Goal: Transaction & Acquisition: Purchase product/service

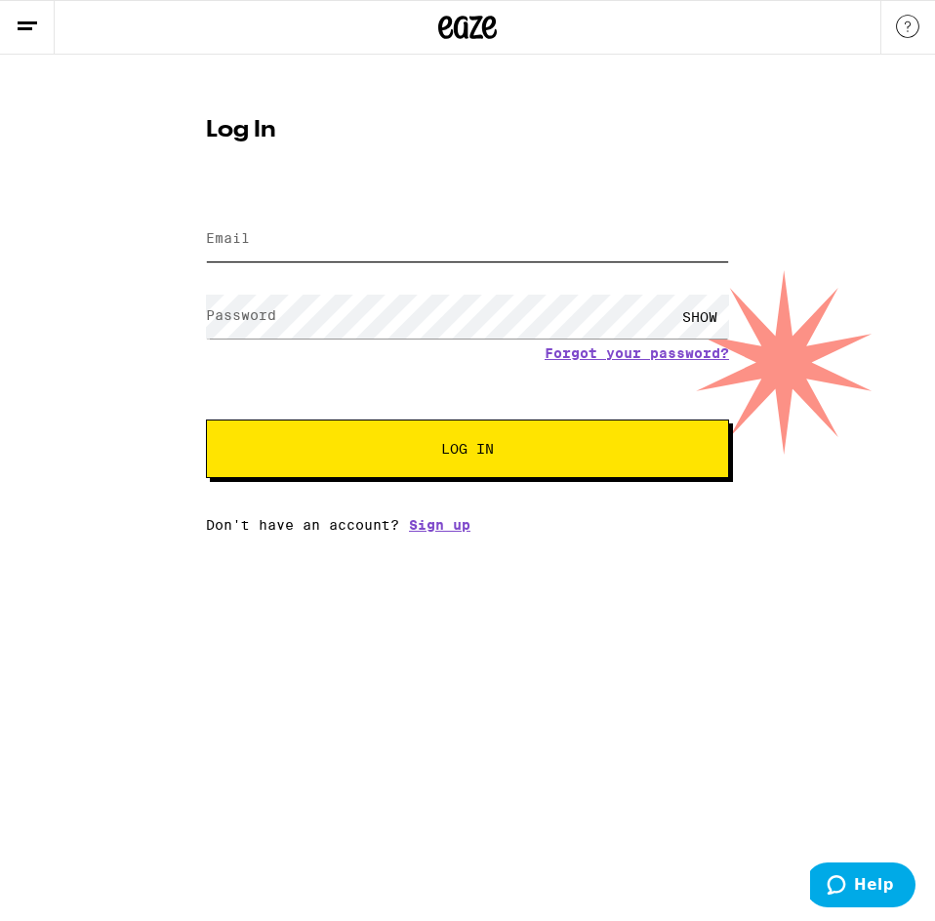
type input "[EMAIL_ADDRESS][DOMAIN_NAME]"
click at [446, 452] on span "Log In" at bounding box center [467, 449] width 53 height 14
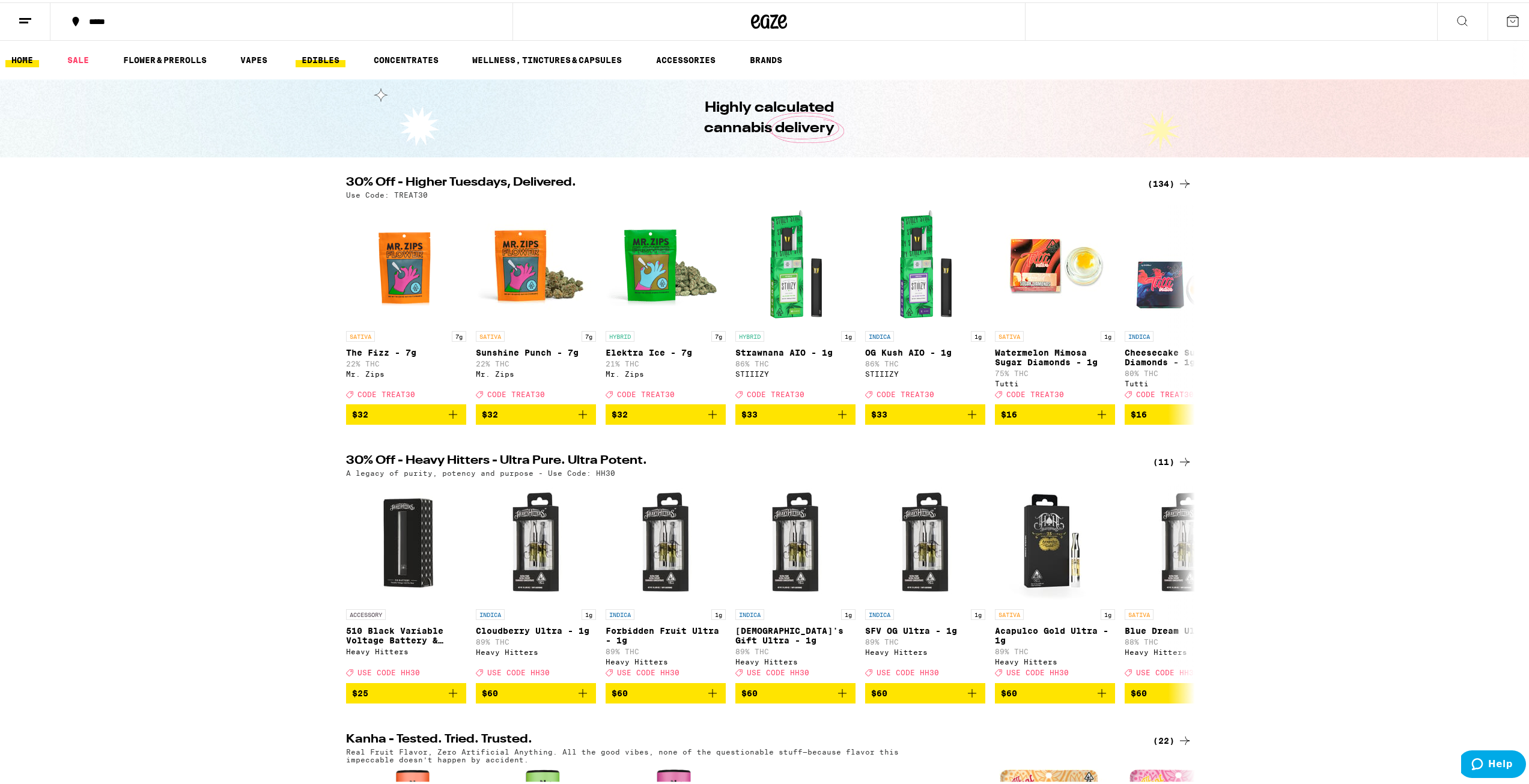
click at [324, 62] on link "EDIBLES" at bounding box center [320, 57] width 50 height 14
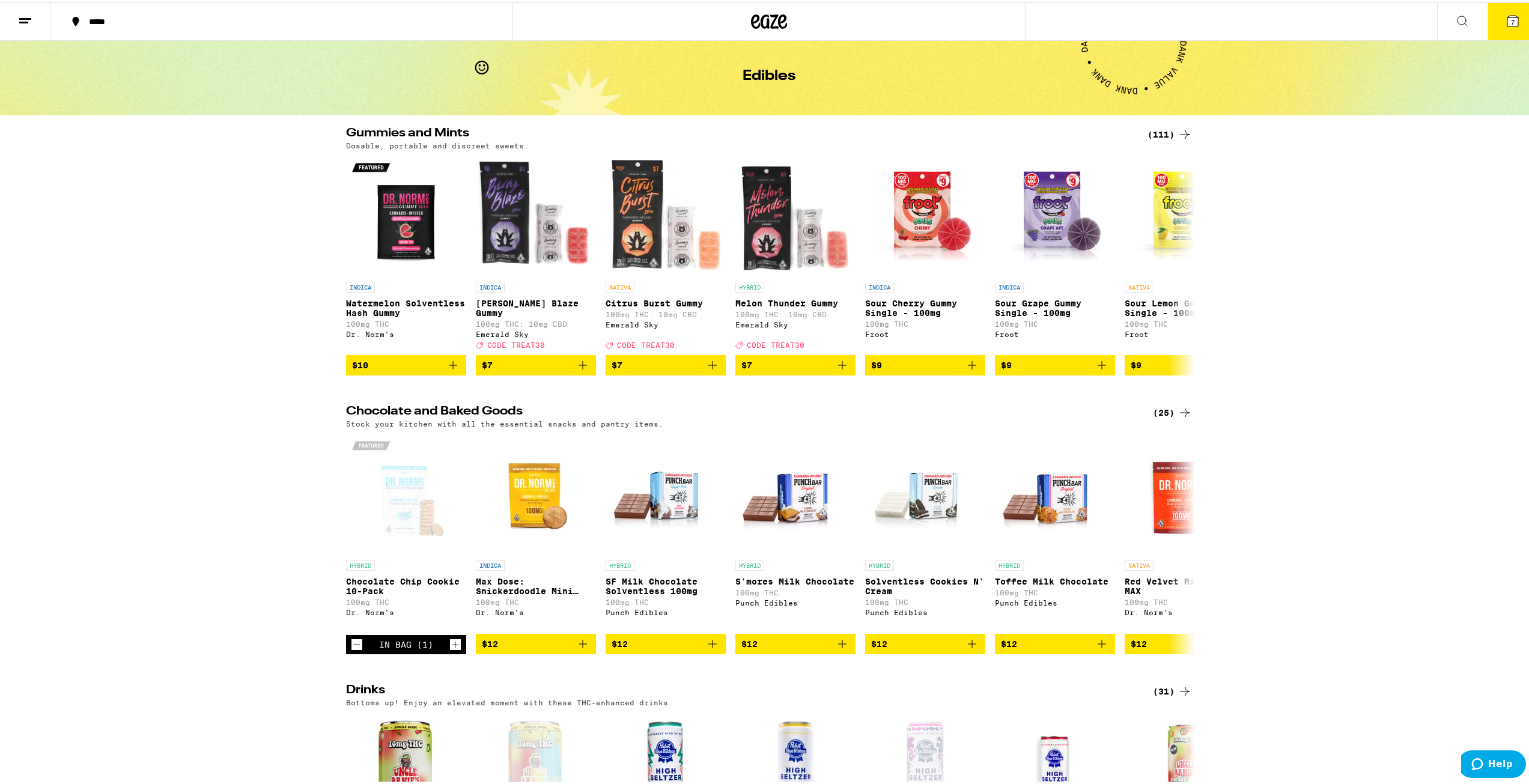
scroll to position [60, 0]
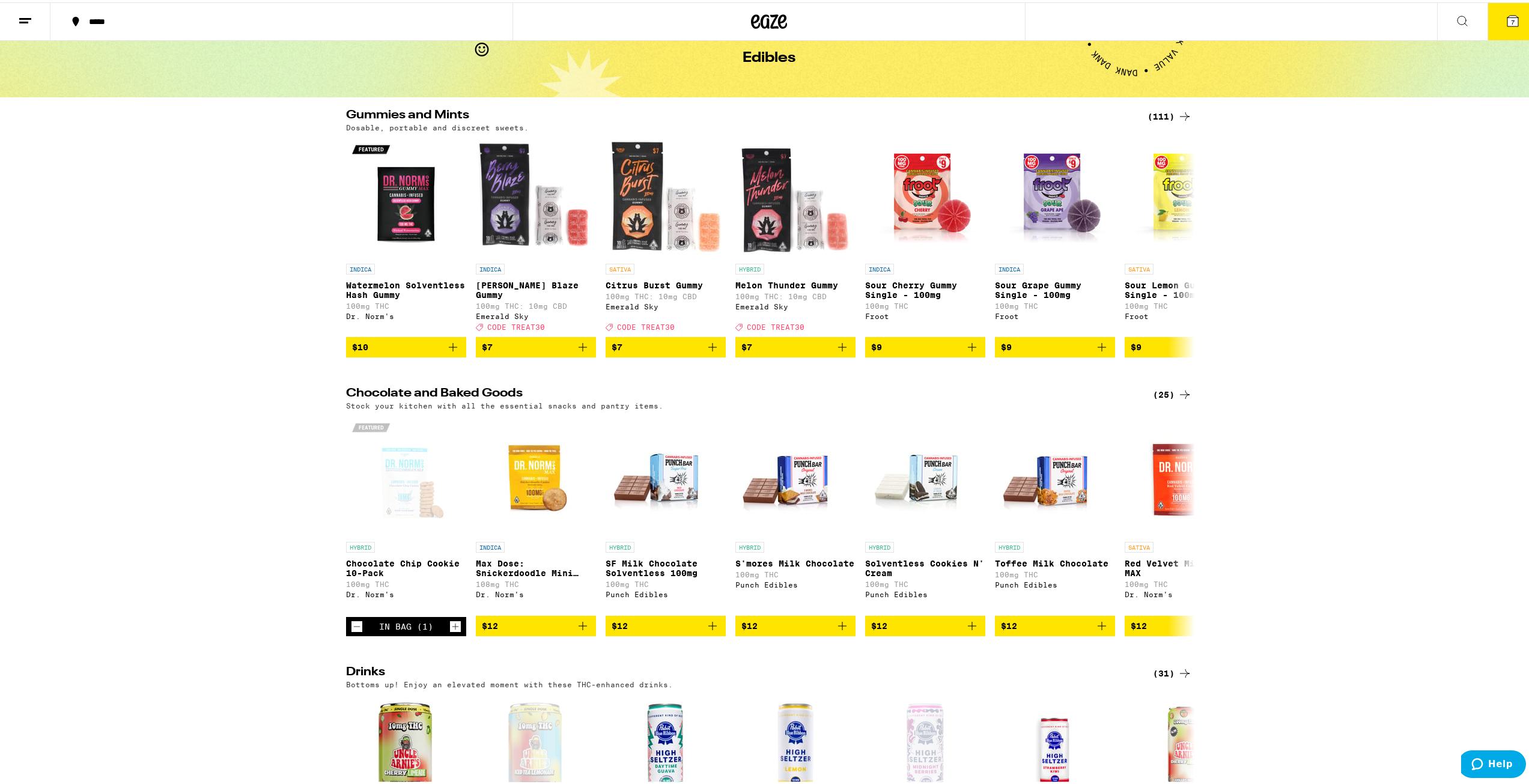
click at [575, 22] on icon at bounding box center [1513, 18] width 11 height 11
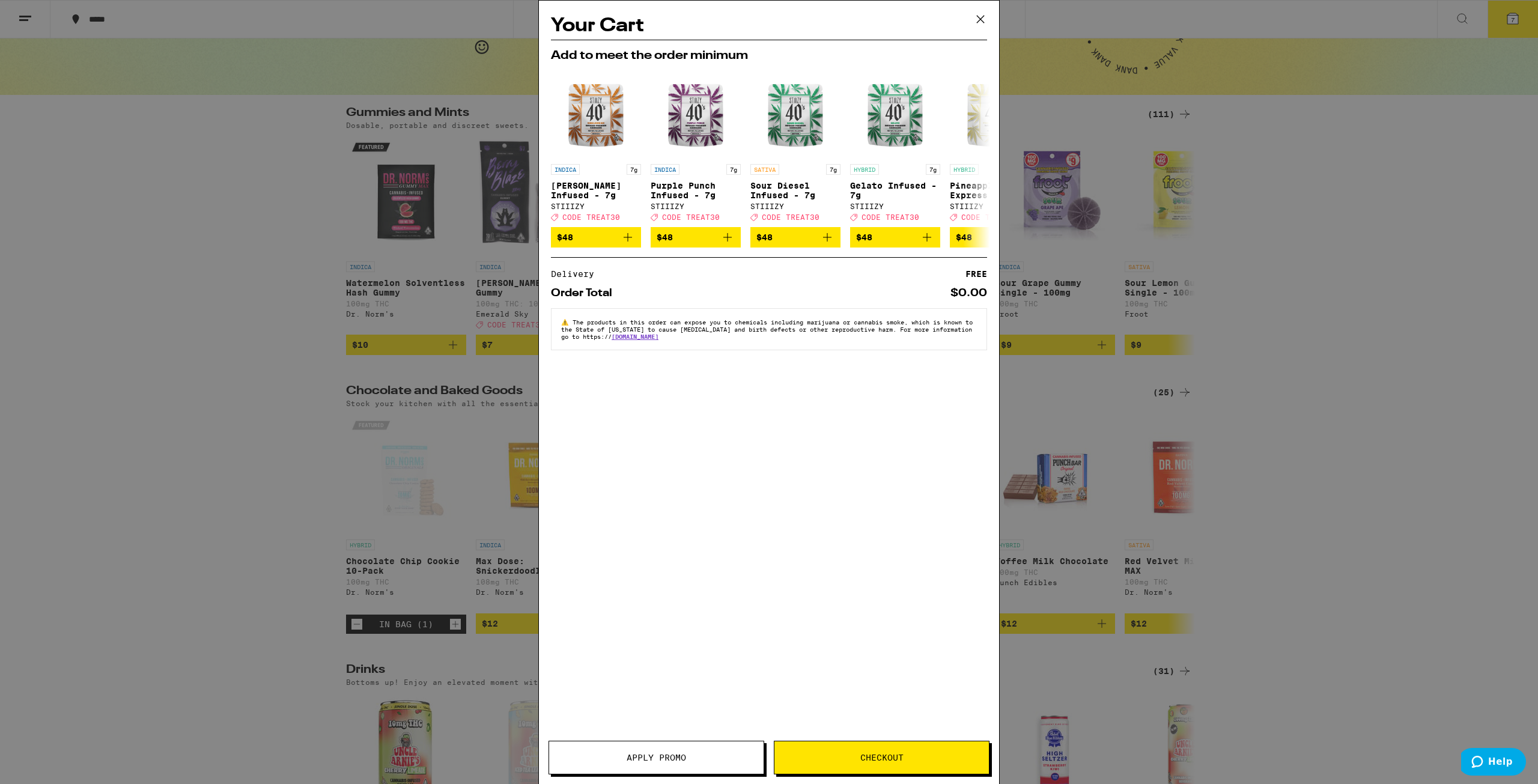
click at [575, 17] on icon at bounding box center [980, 19] width 18 height 18
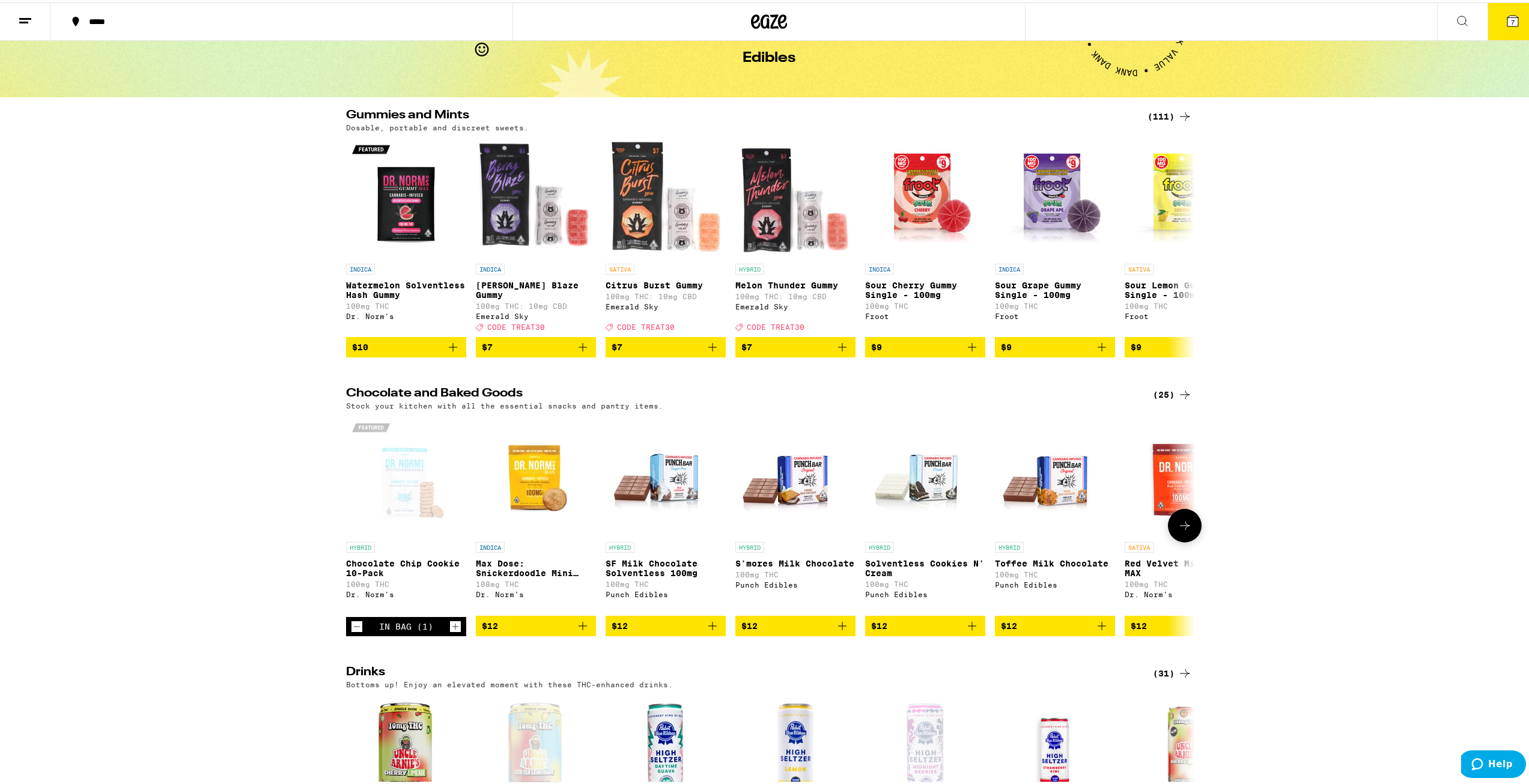
click at [351, 566] on icon "Decrement" at bounding box center [357, 623] width 11 height 14
click at [453, 566] on icon "Add to bag" at bounding box center [452, 623] width 14 height 14
click at [575, 18] on button "7" at bounding box center [1513, 19] width 50 height 38
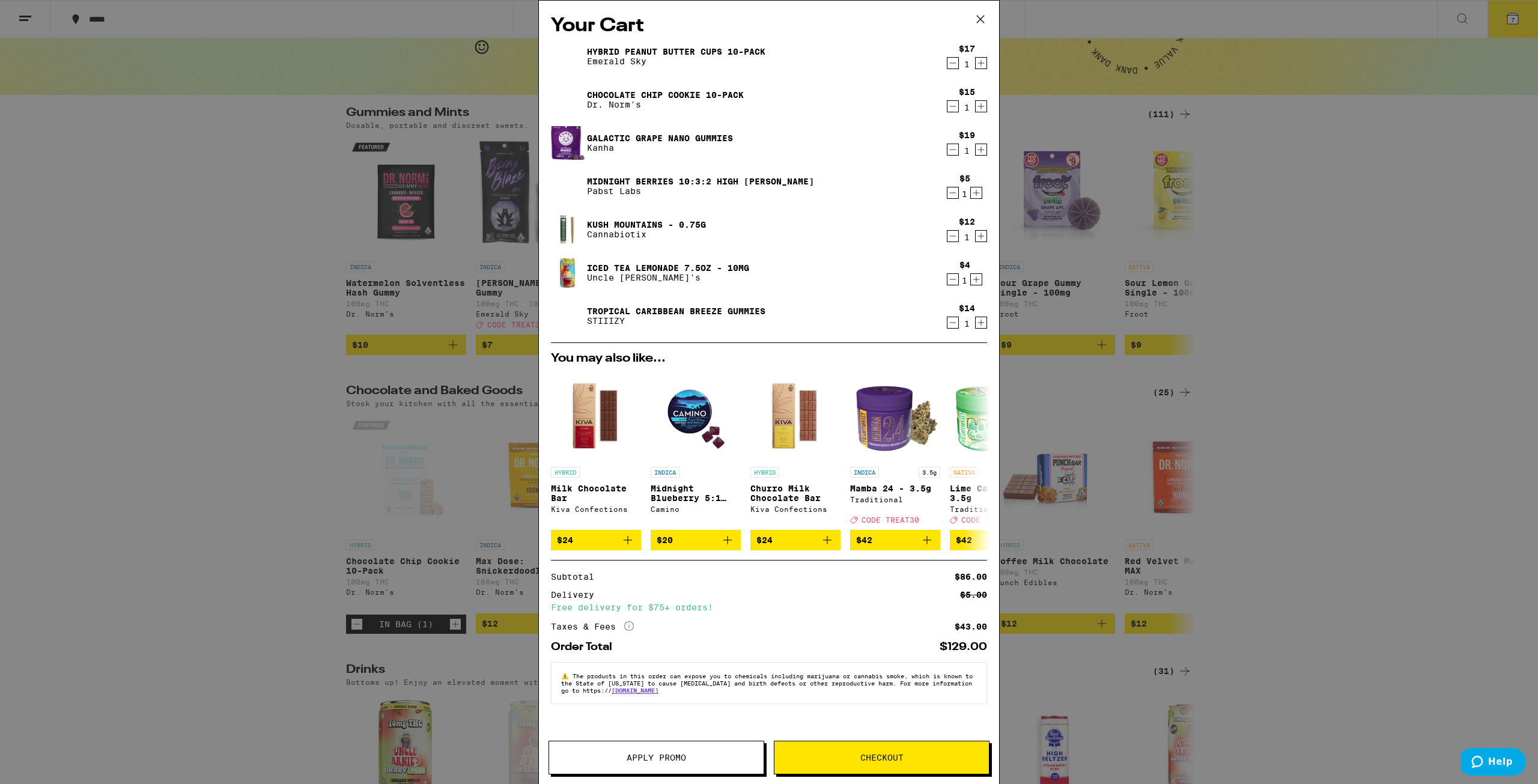
click at [575, 566] on button "Apply Promo" at bounding box center [656, 758] width 215 height 34
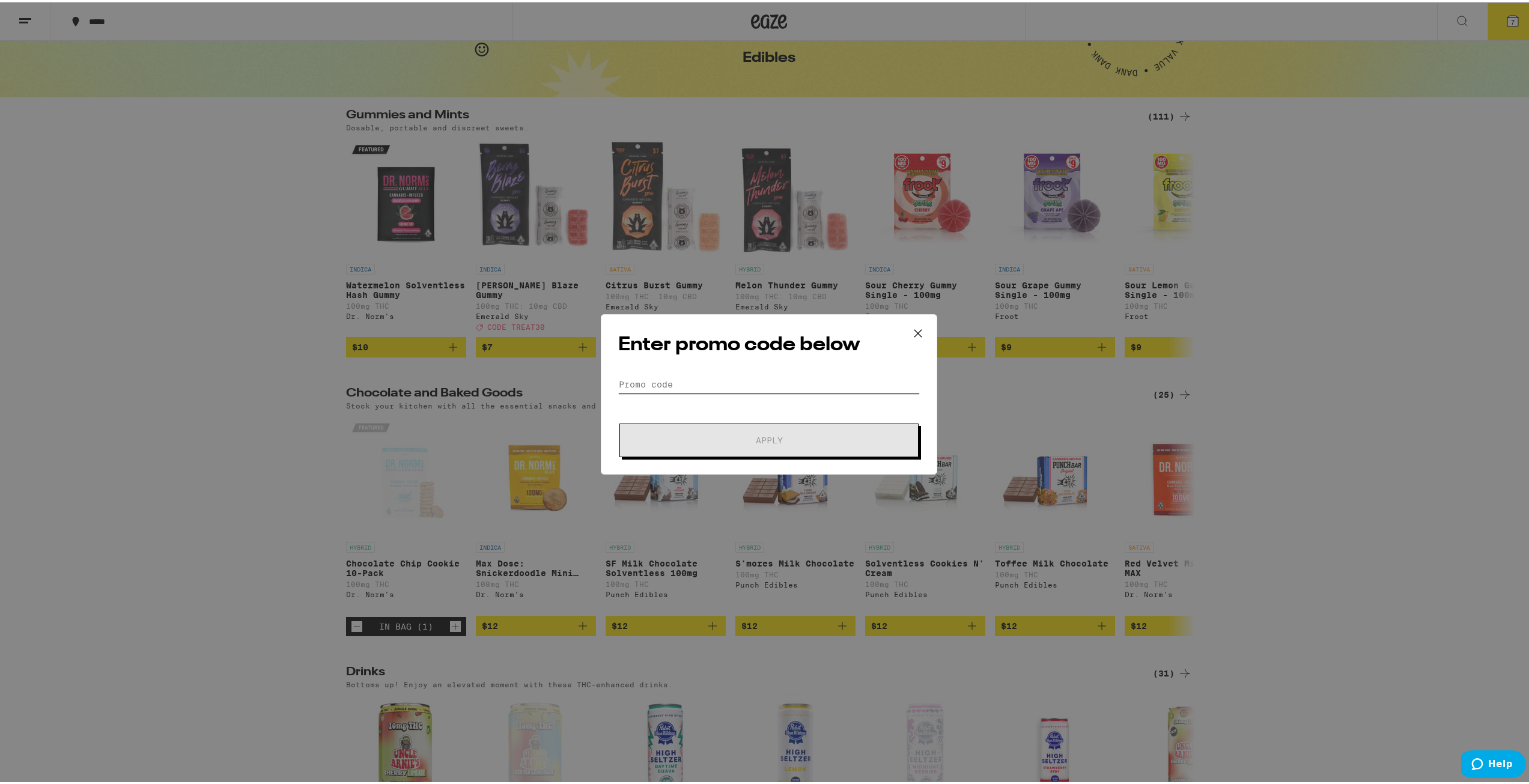
click at [575, 375] on input "Promo Code" at bounding box center [769, 382] width 302 height 18
type input "TREAT30"
click at [575, 436] on span "Apply" at bounding box center [769, 438] width 27 height 9
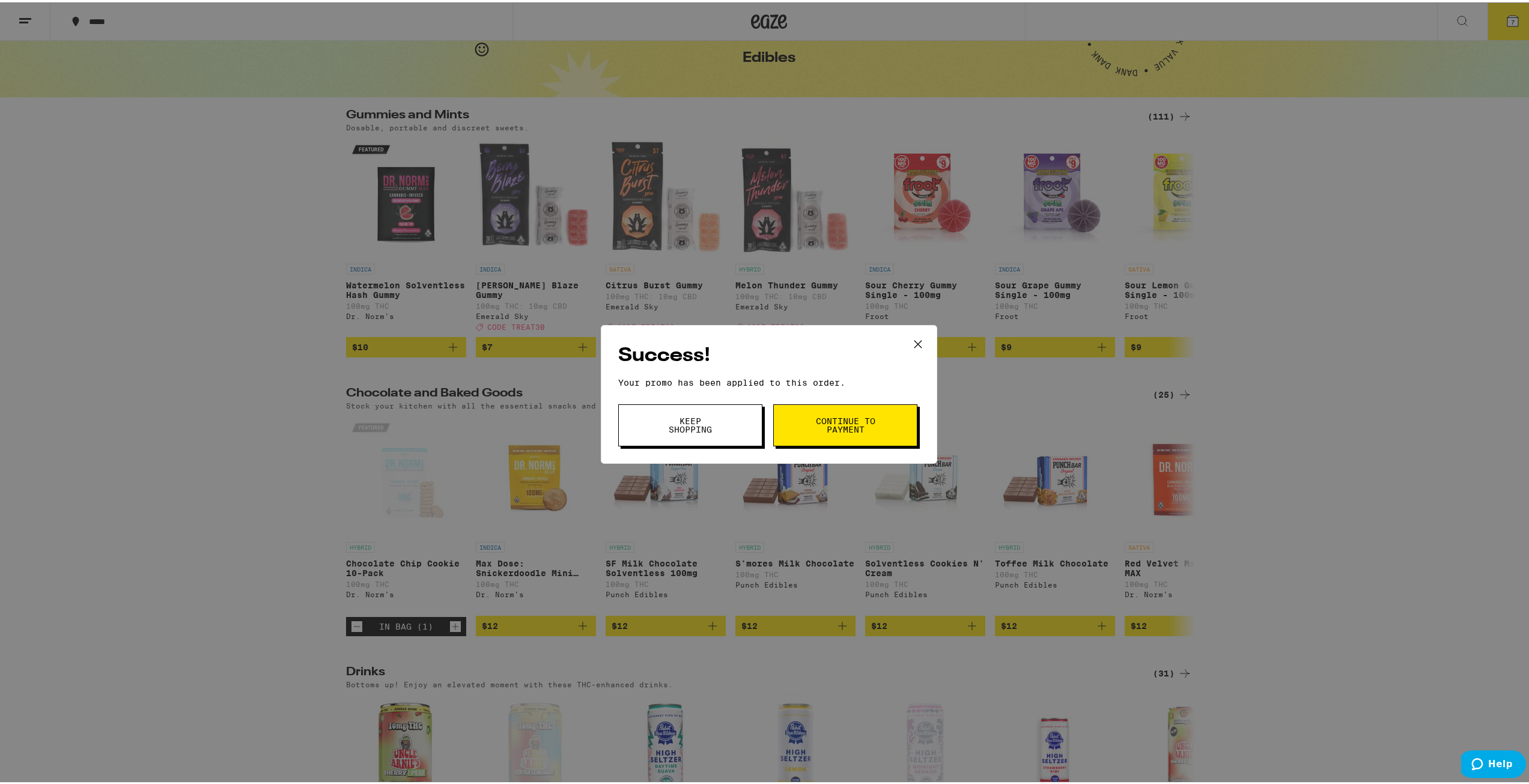
click at [575, 340] on icon at bounding box center [918, 342] width 7 height 7
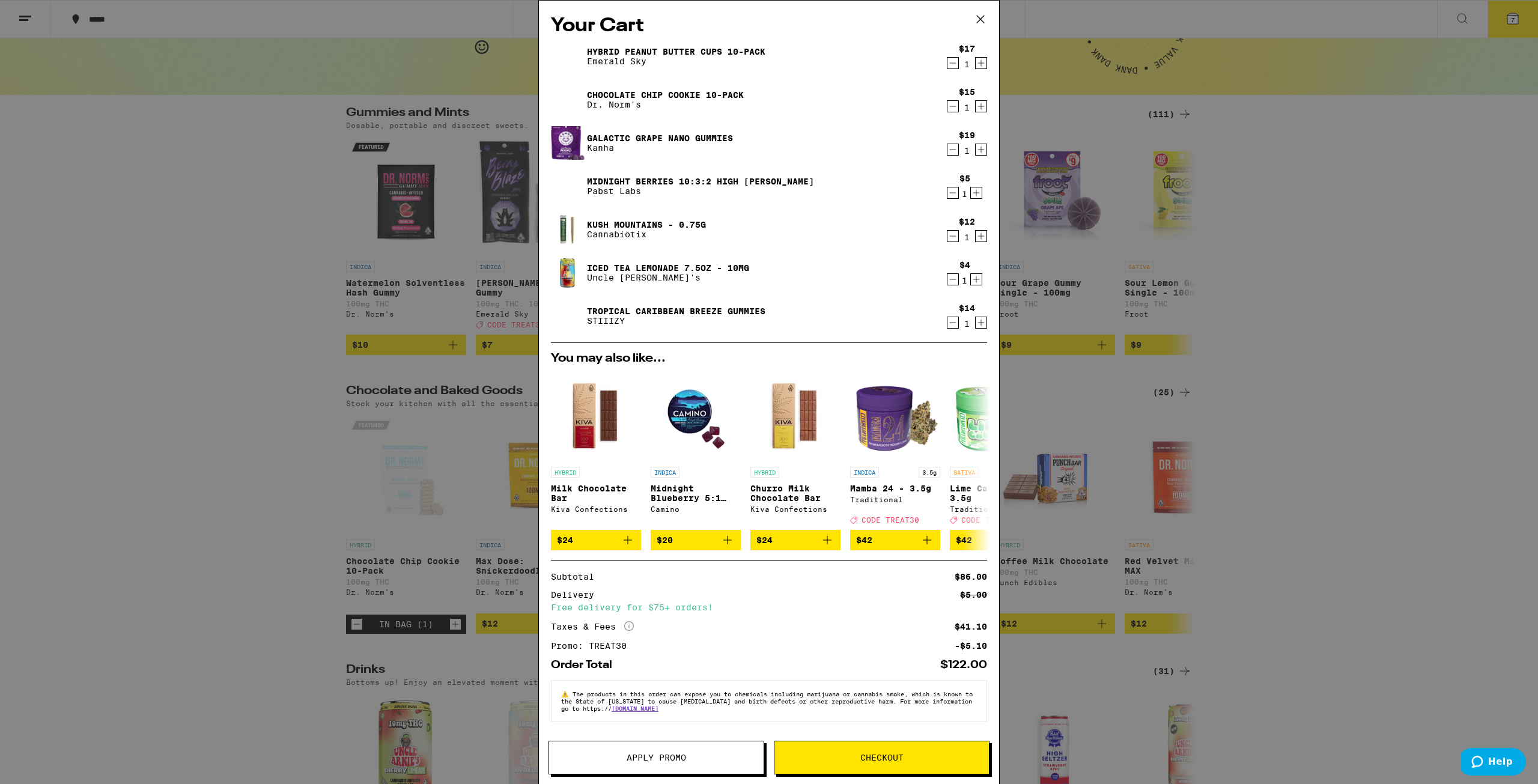
click at [575, 236] on icon "Decrement" at bounding box center [953, 236] width 11 height 14
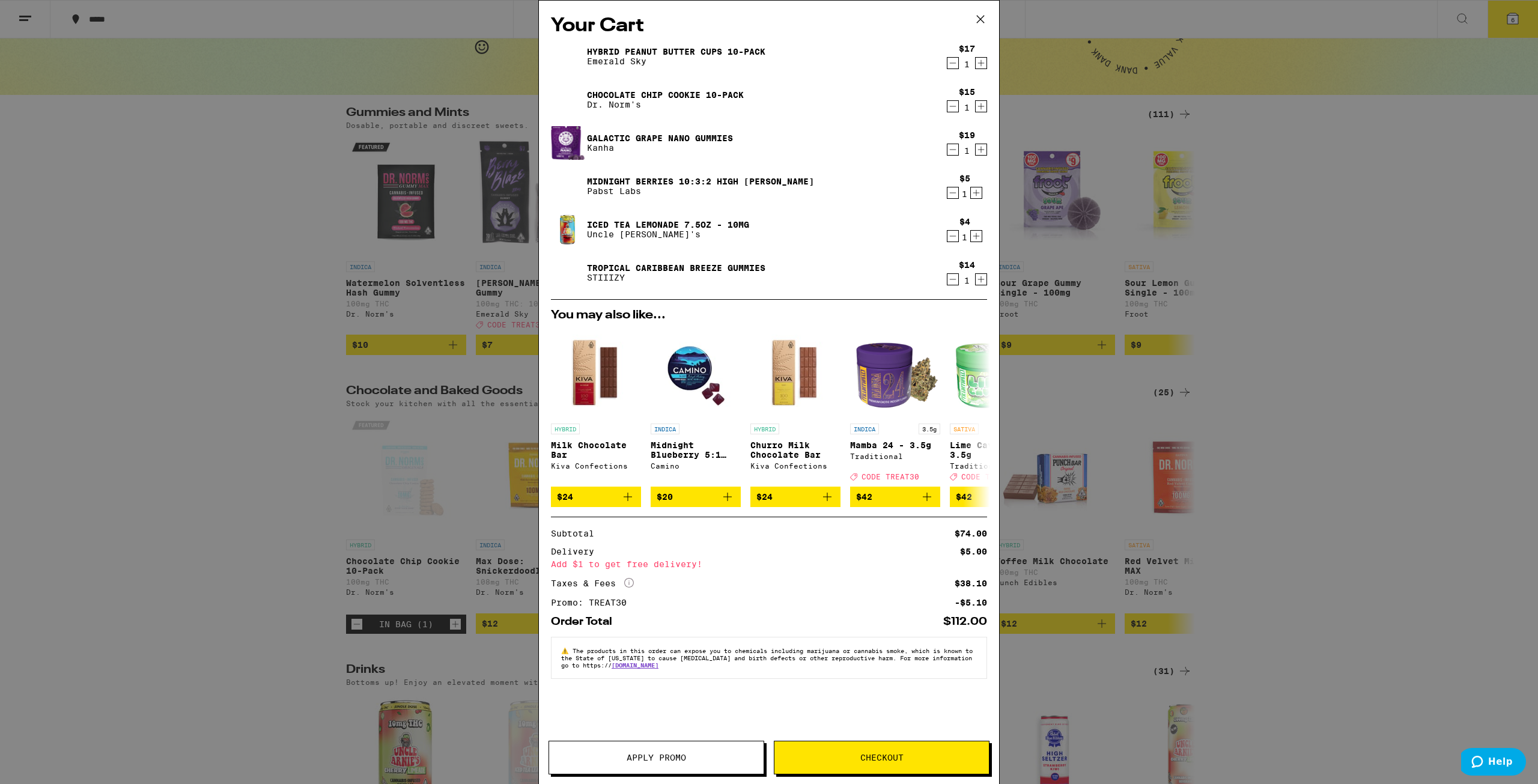
click at [575, 300] on div "Your Cart Hybrid Peanut Butter Cups 10-Pack Emerald Sky $17 1 Chocolate Chip Co…" at bounding box center [769, 392] width 1538 height 784
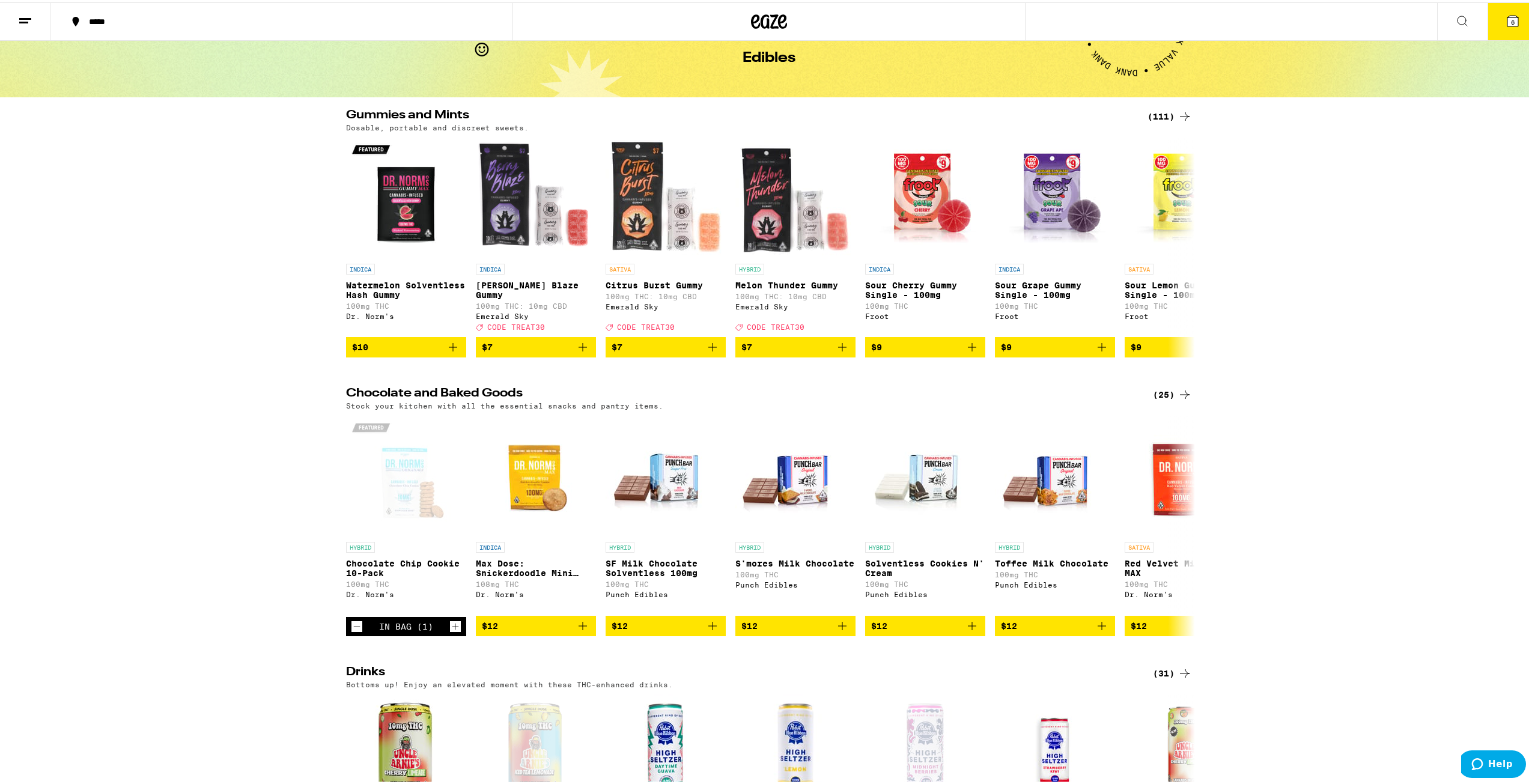
click at [575, 113] on div "(111)" at bounding box center [1170, 114] width 44 height 14
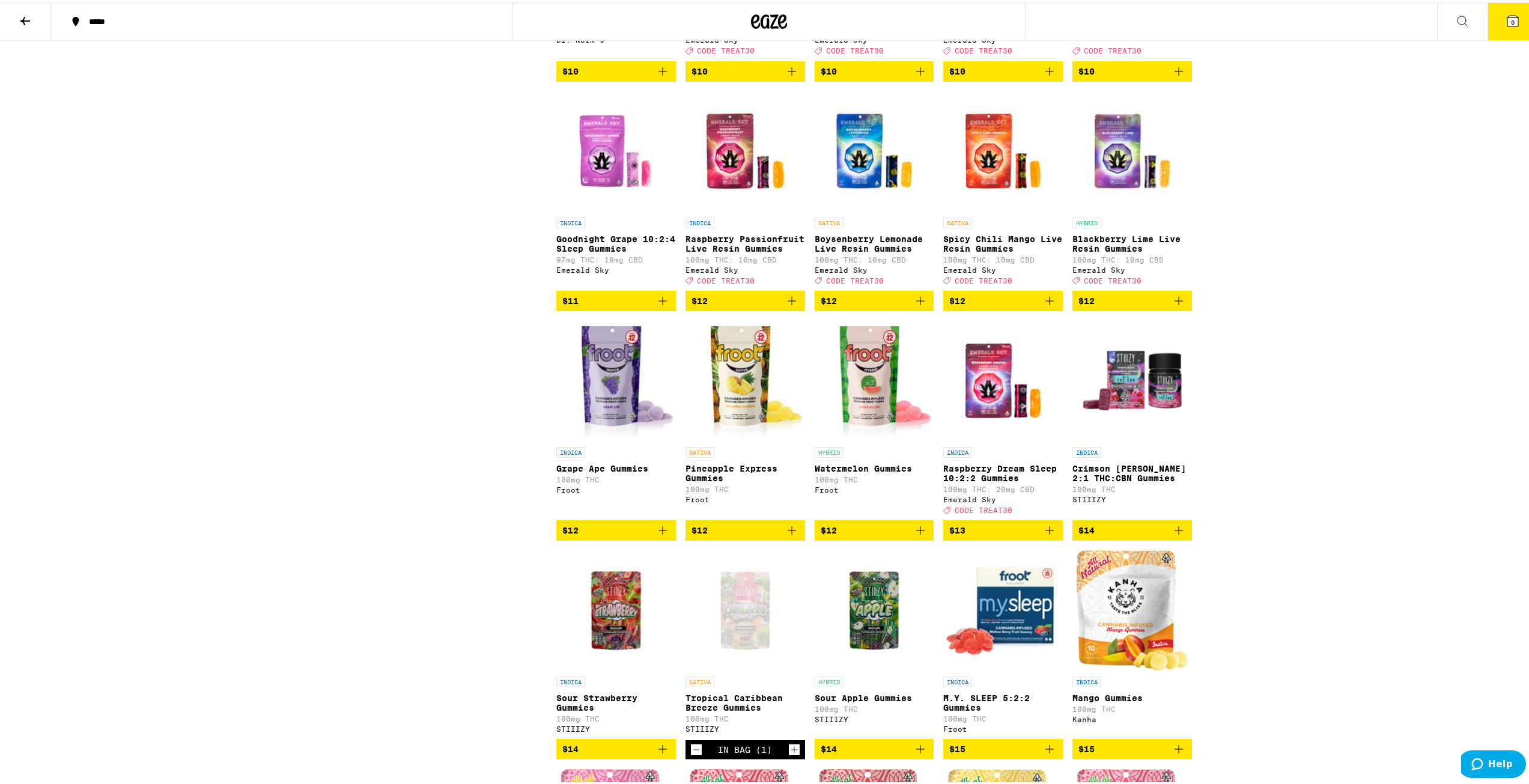
scroll to position [781, 0]
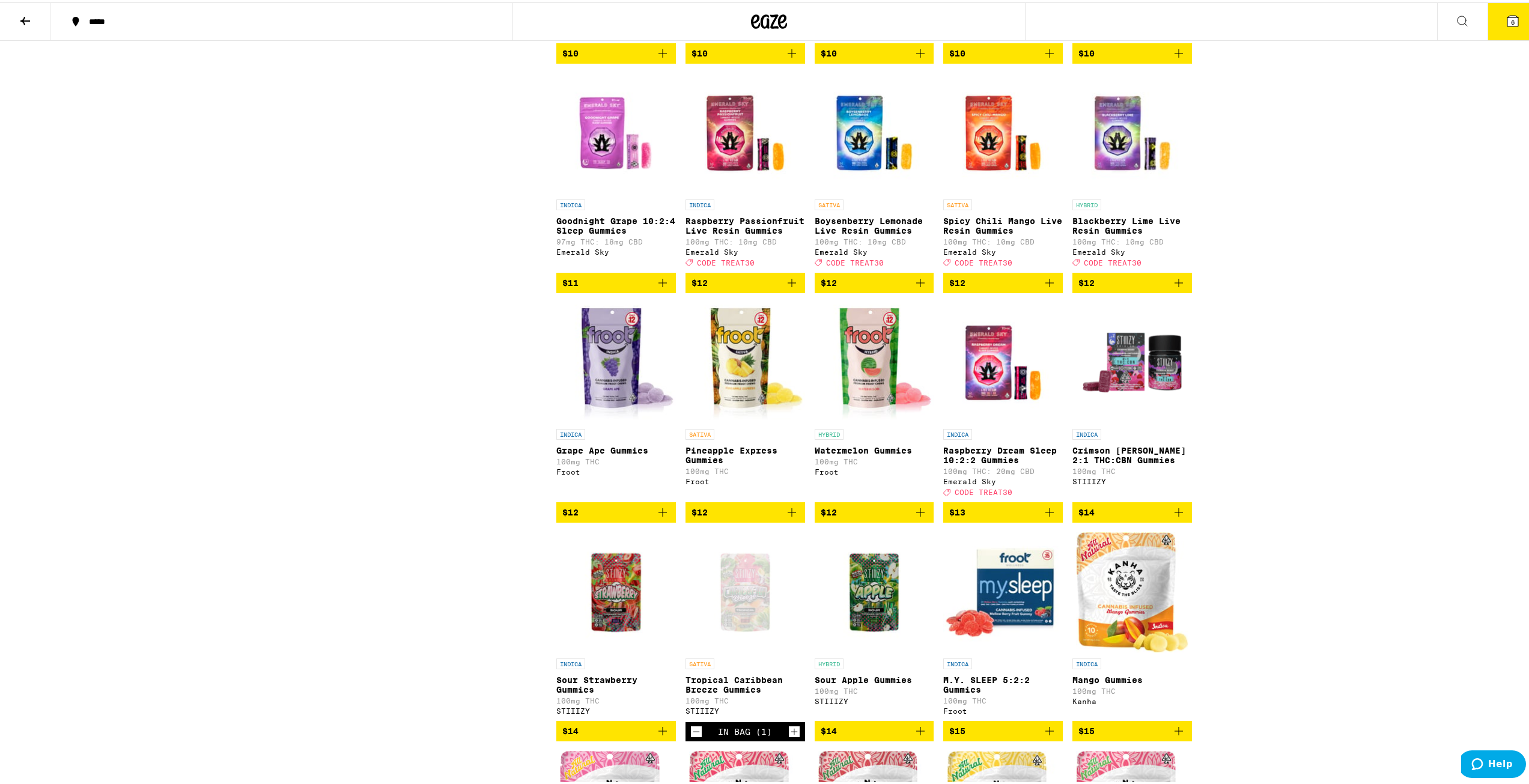
click at [575, 288] on icon "Add to bag" at bounding box center [792, 280] width 14 height 14
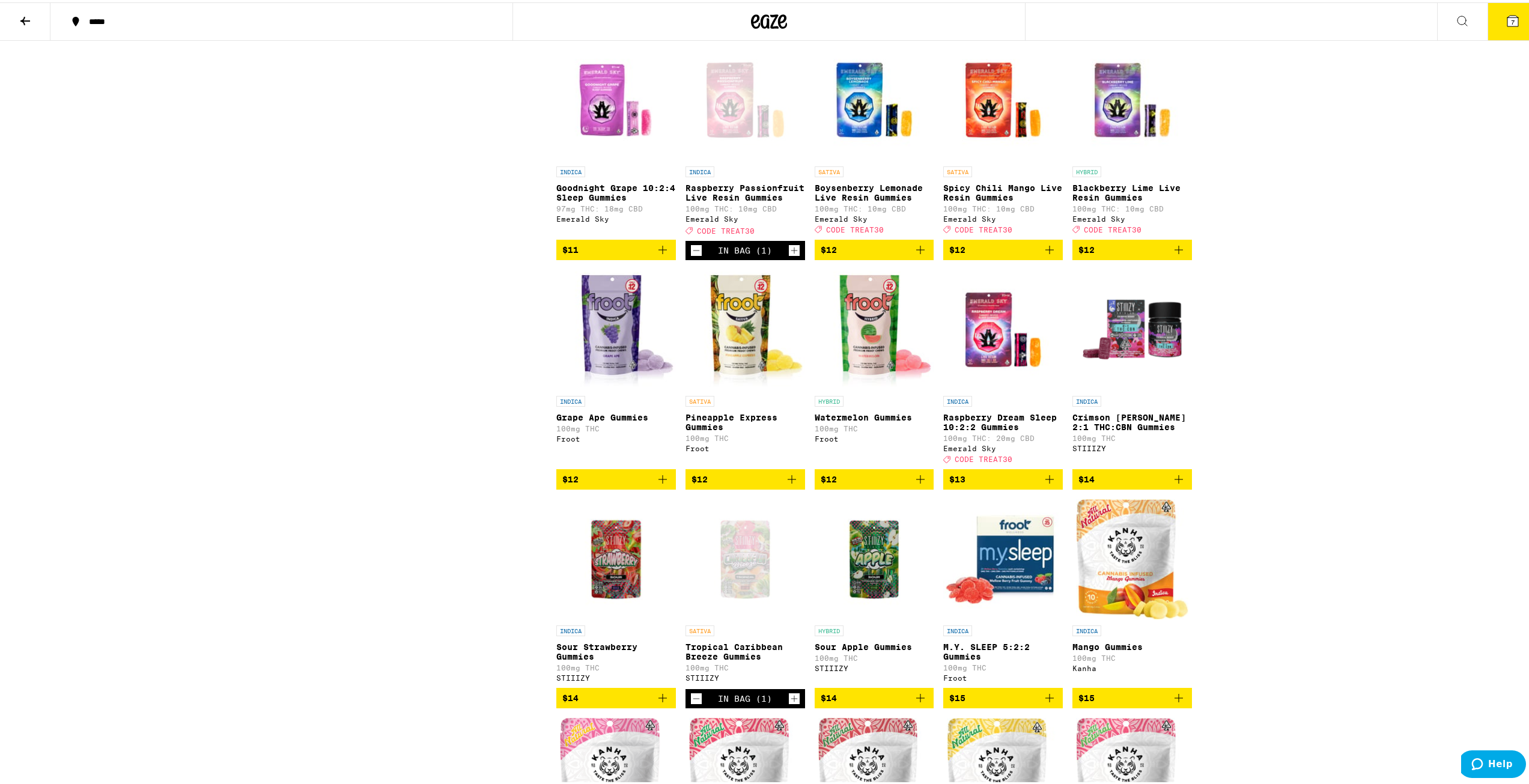
scroll to position [841, 0]
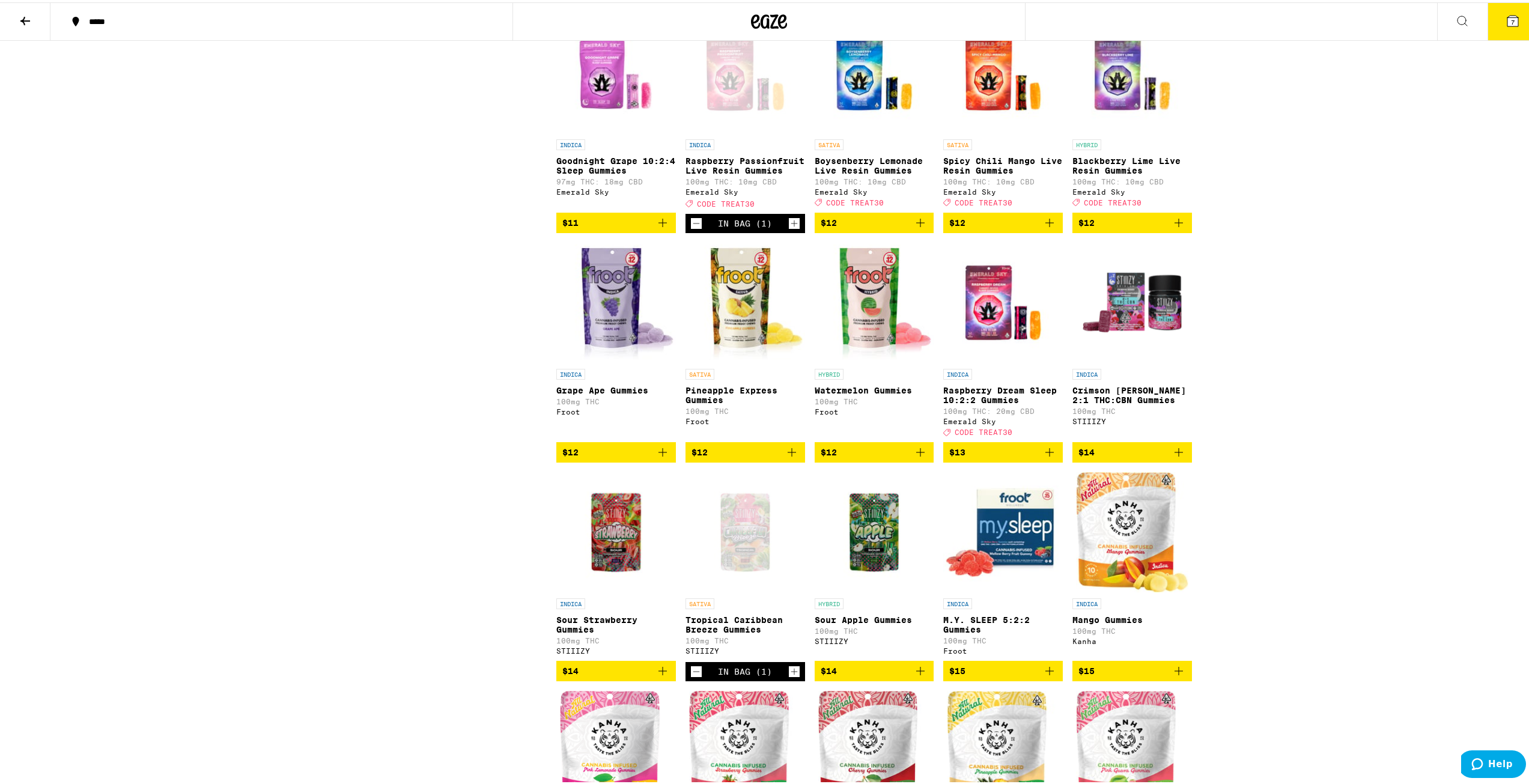
click at [575, 566] on icon "Decrement" at bounding box center [697, 669] width 11 height 14
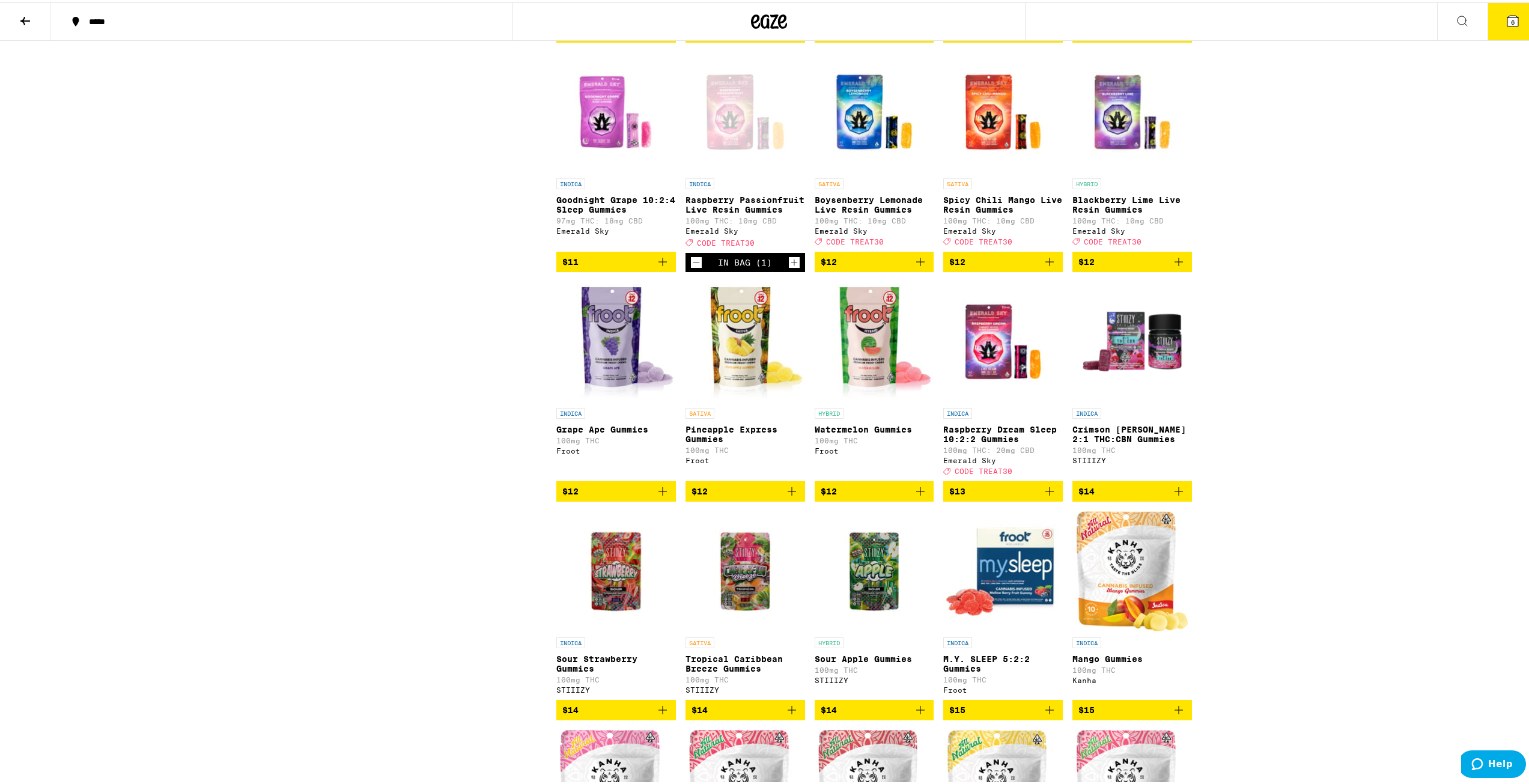
scroll to position [661, 0]
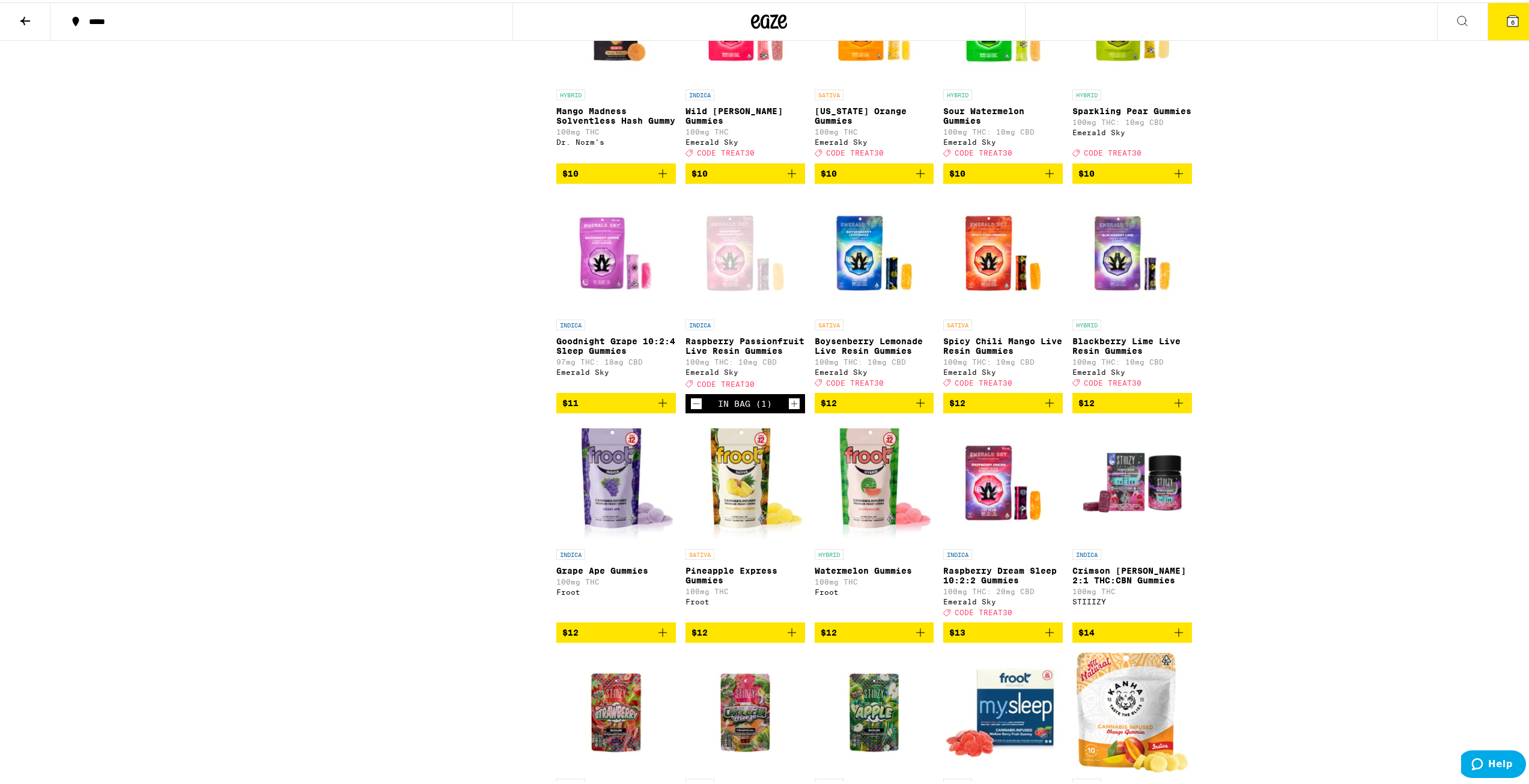
click at [575, 409] on icon "Decrement" at bounding box center [697, 401] width 11 height 14
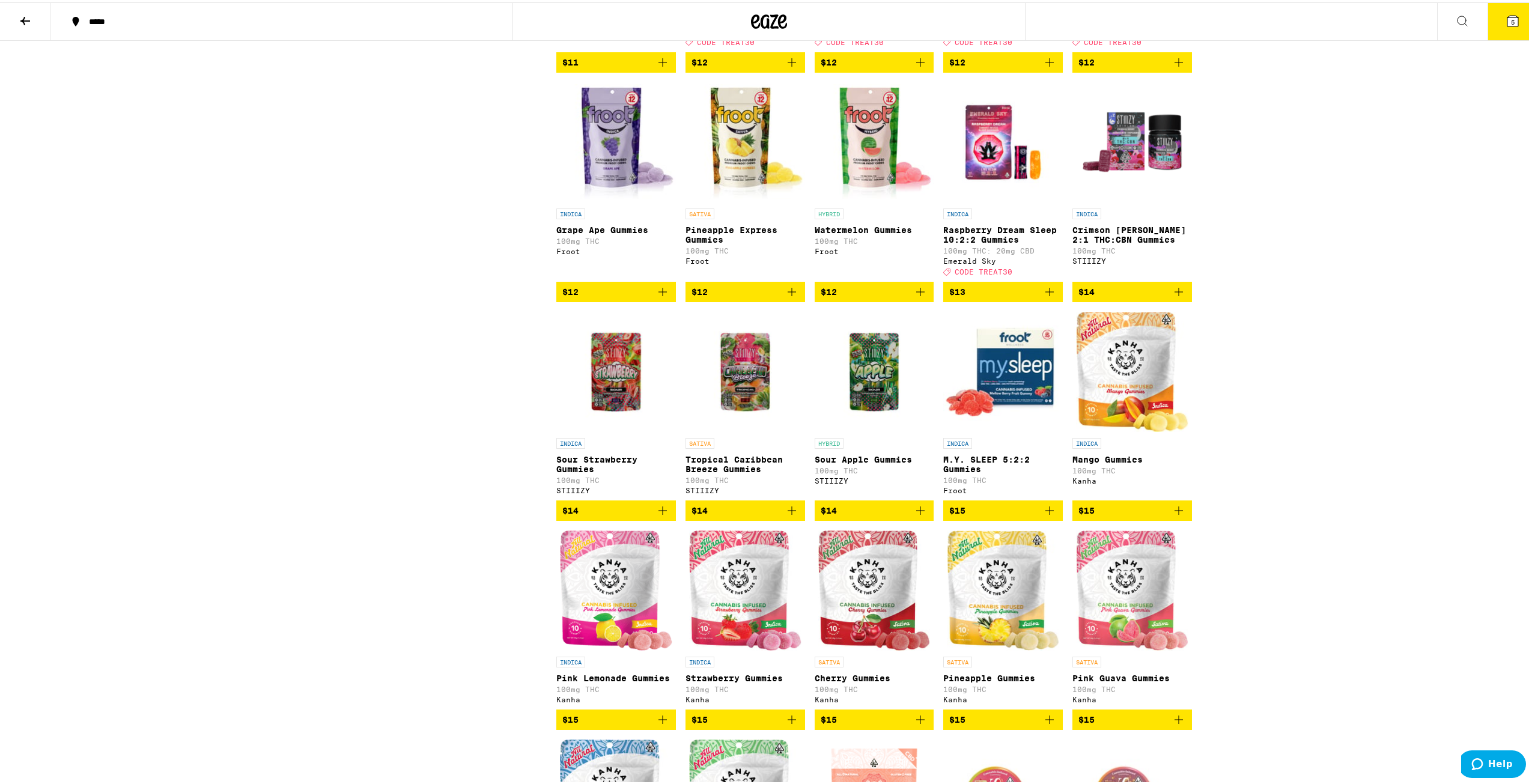
scroll to position [1081, 0]
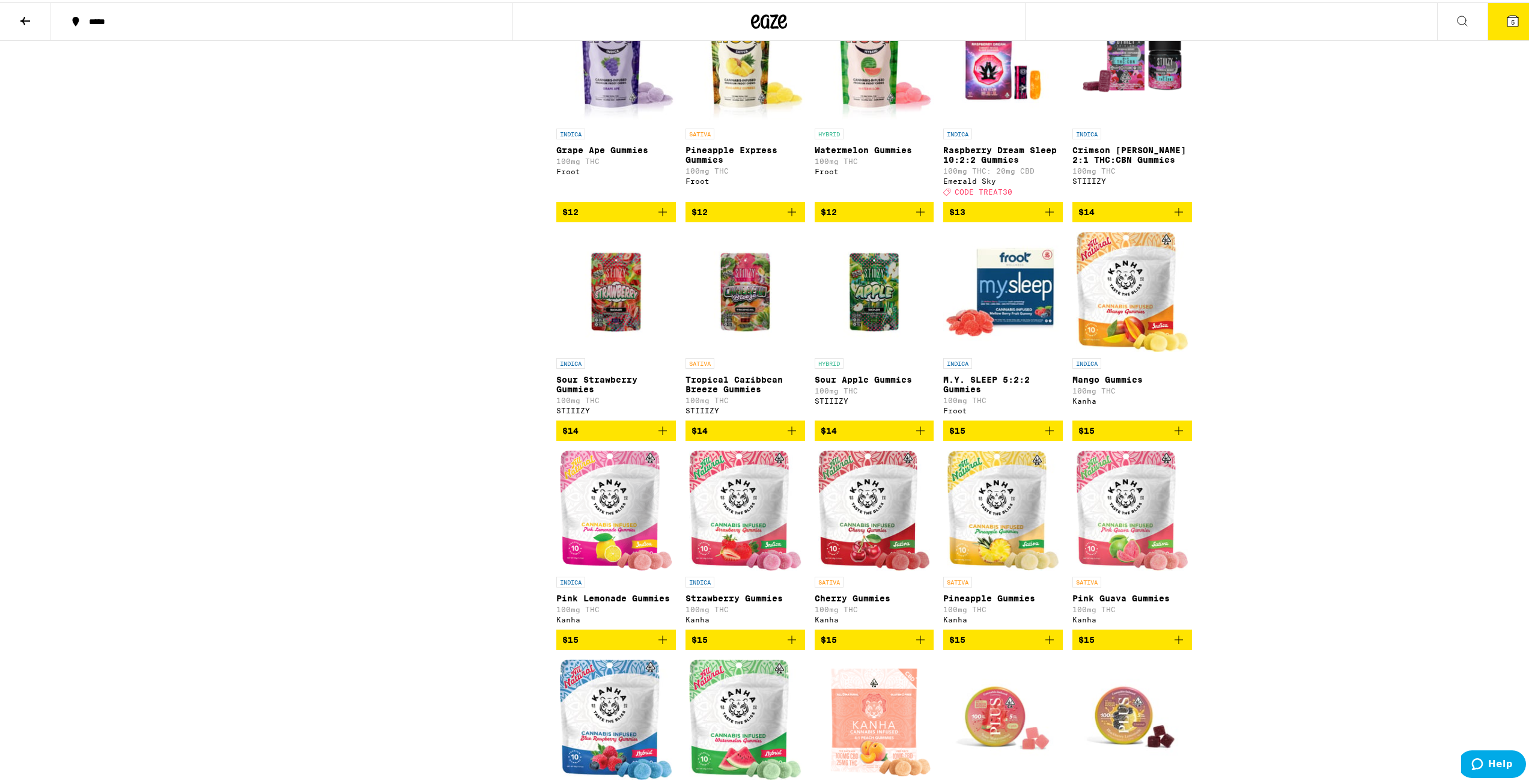
click at [575, 217] on icon "Add to bag" at bounding box center [1049, 209] width 14 height 14
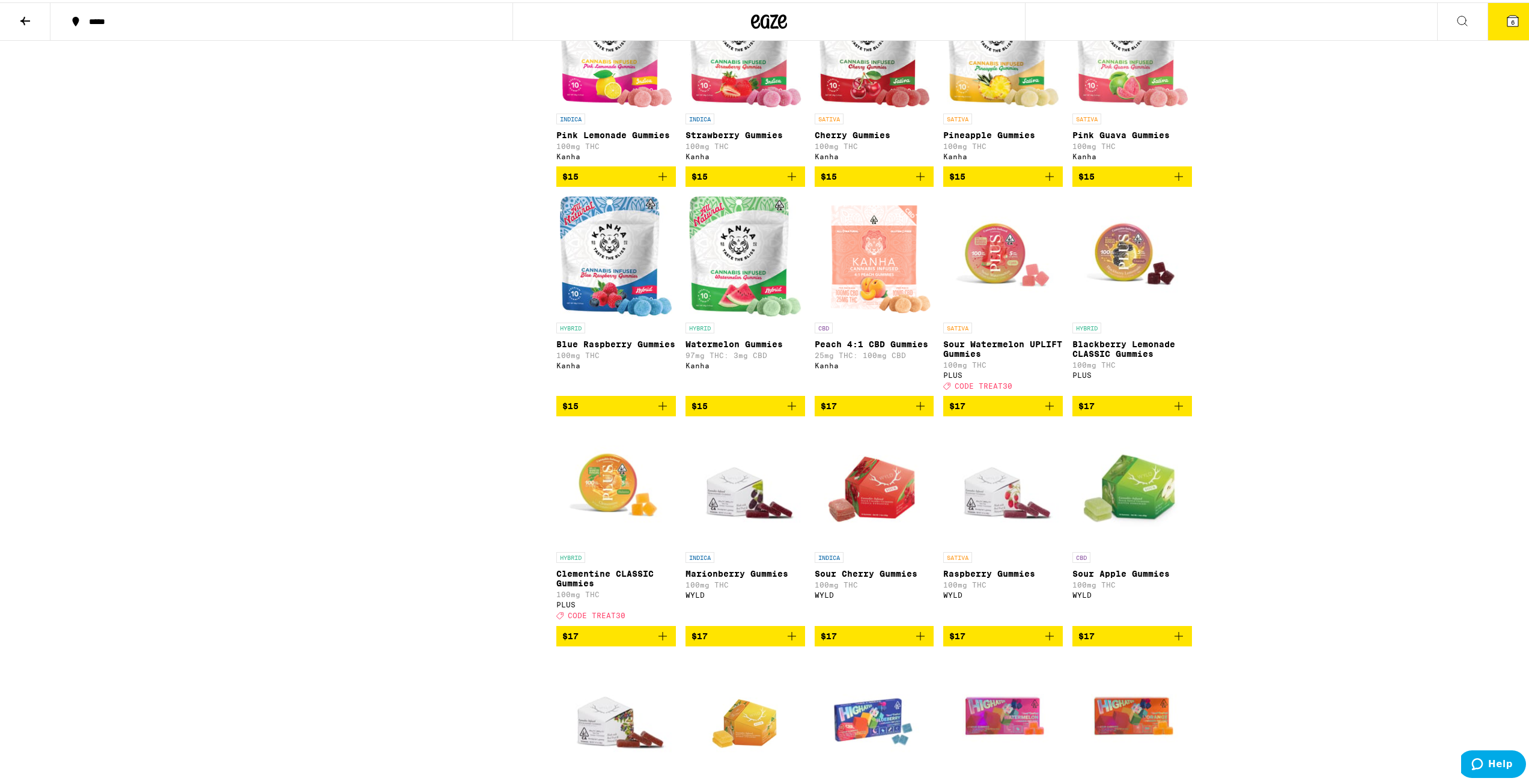
scroll to position [1562, 0]
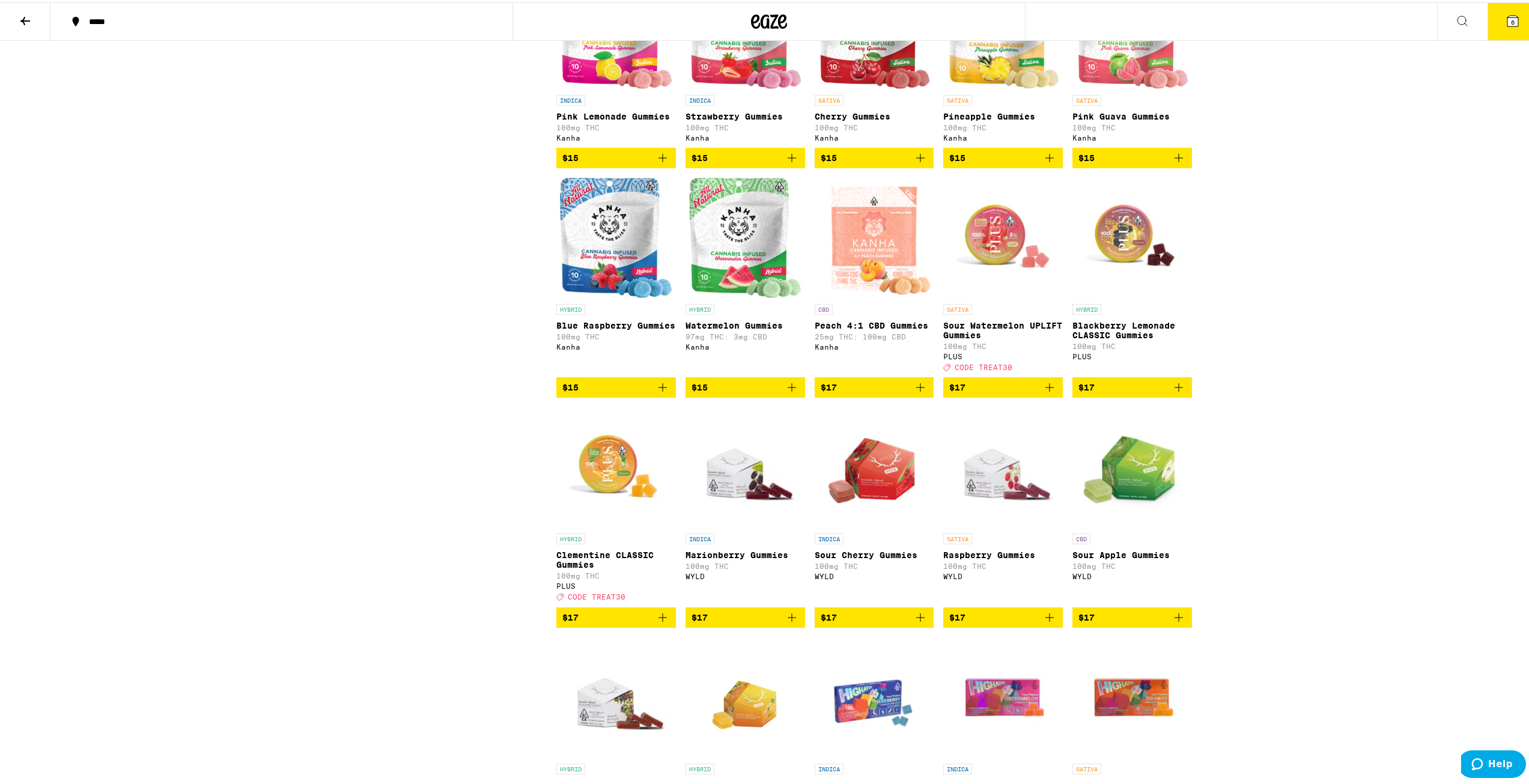
click at [575, 392] on icon "Add to bag" at bounding box center [1049, 385] width 14 height 14
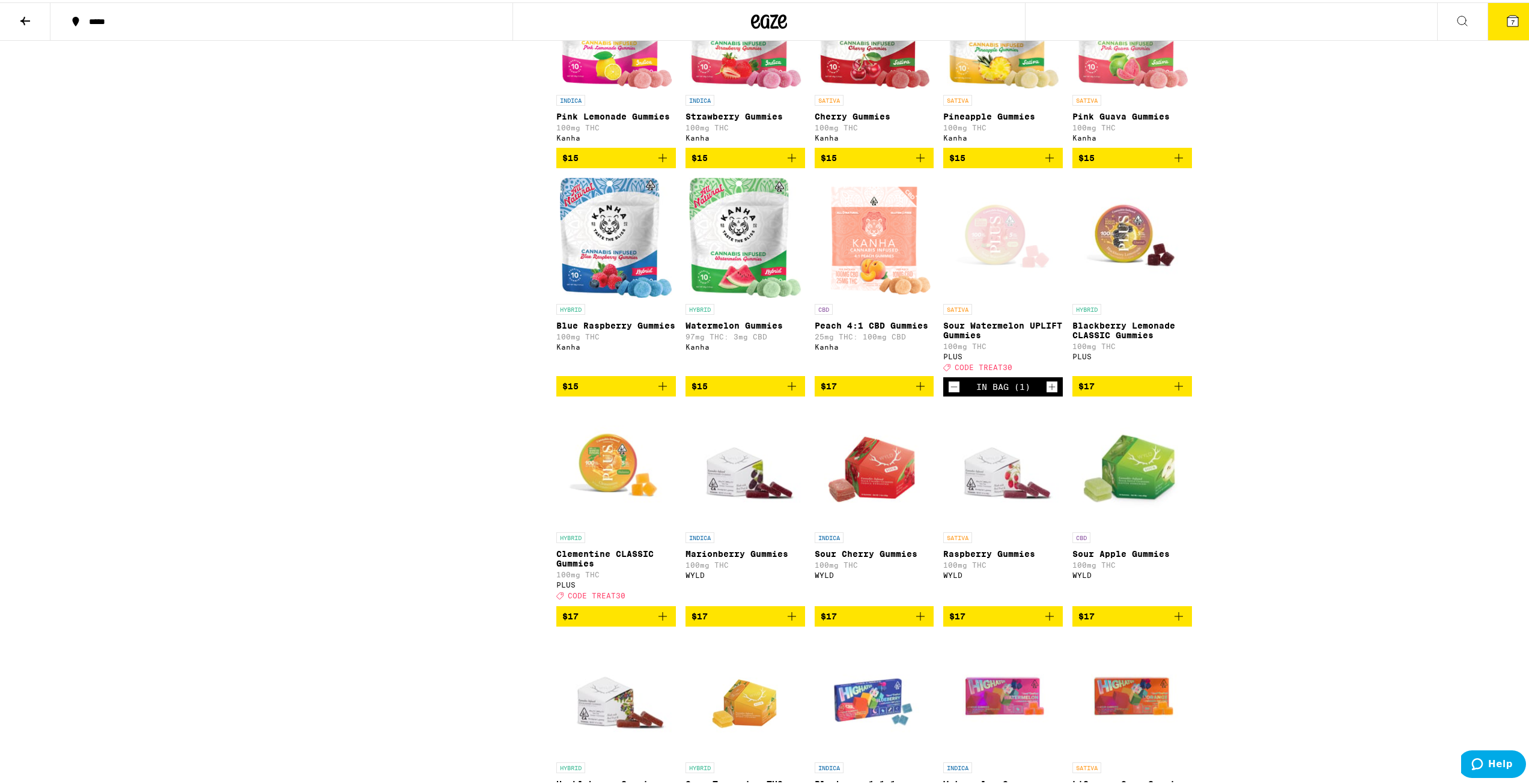
click at [575, 566] on icon "Add to bag" at bounding box center [1049, 614] width 14 height 14
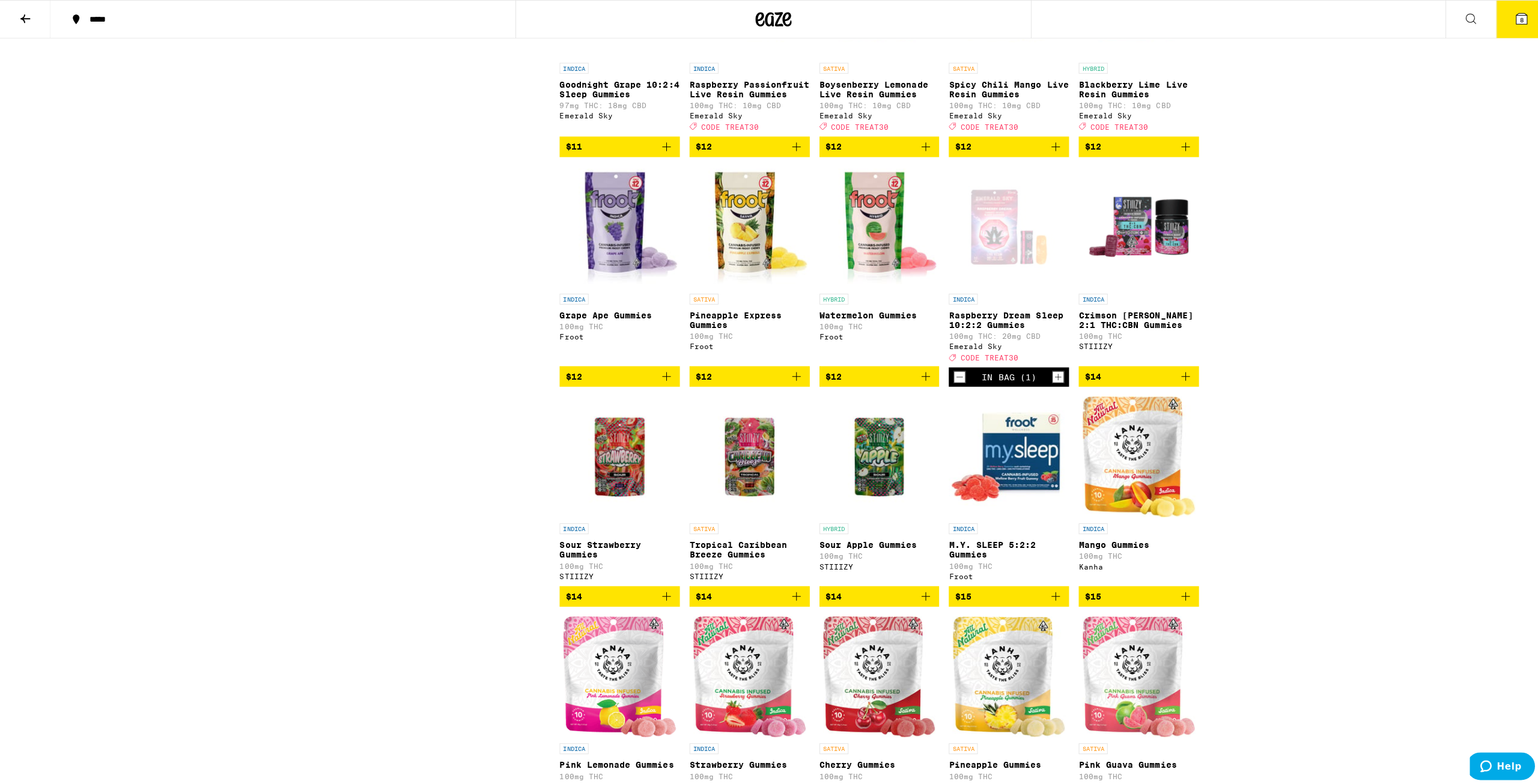
scroll to position [901, 0]
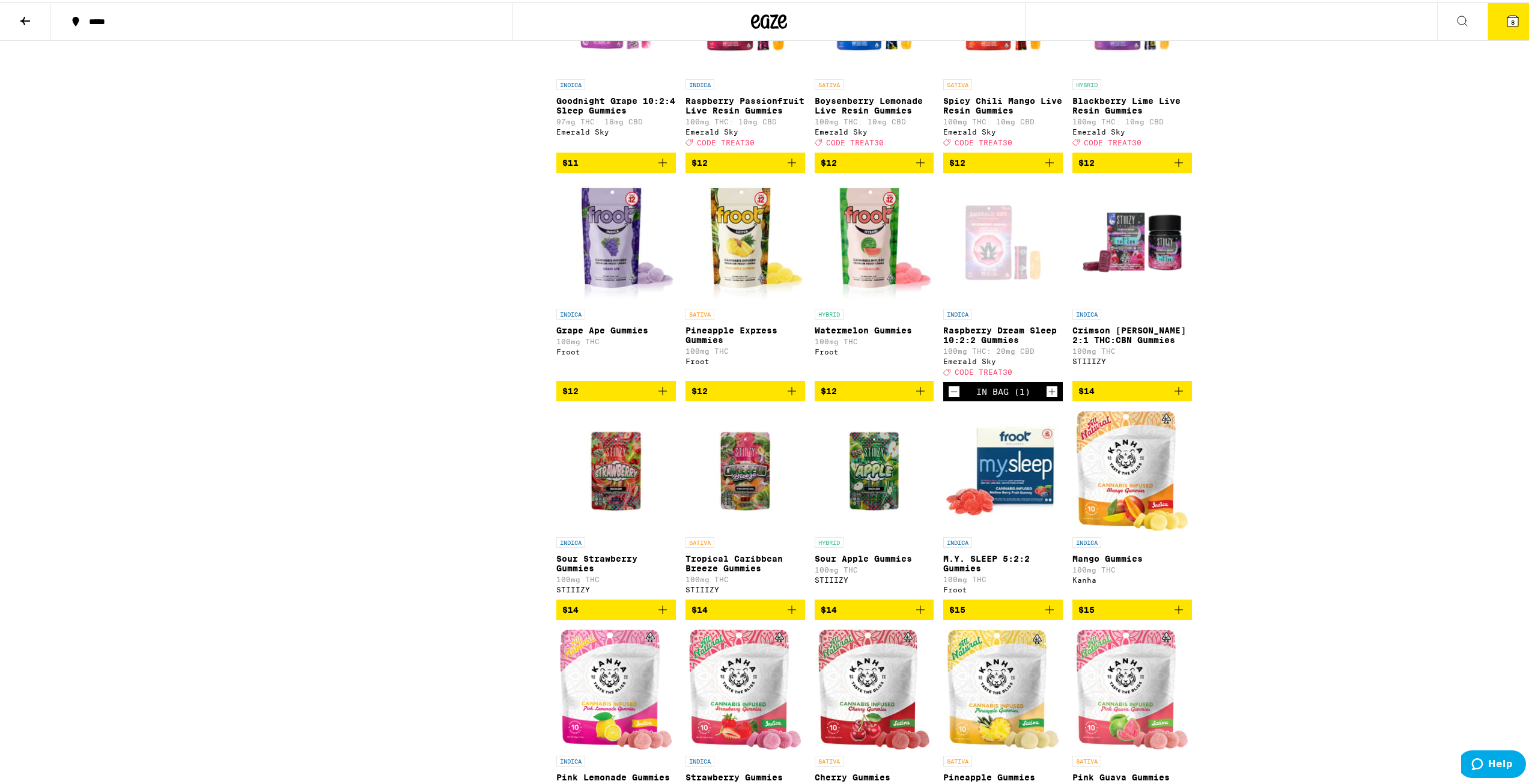
click at [575, 396] on icon "Decrement" at bounding box center [954, 389] width 11 height 14
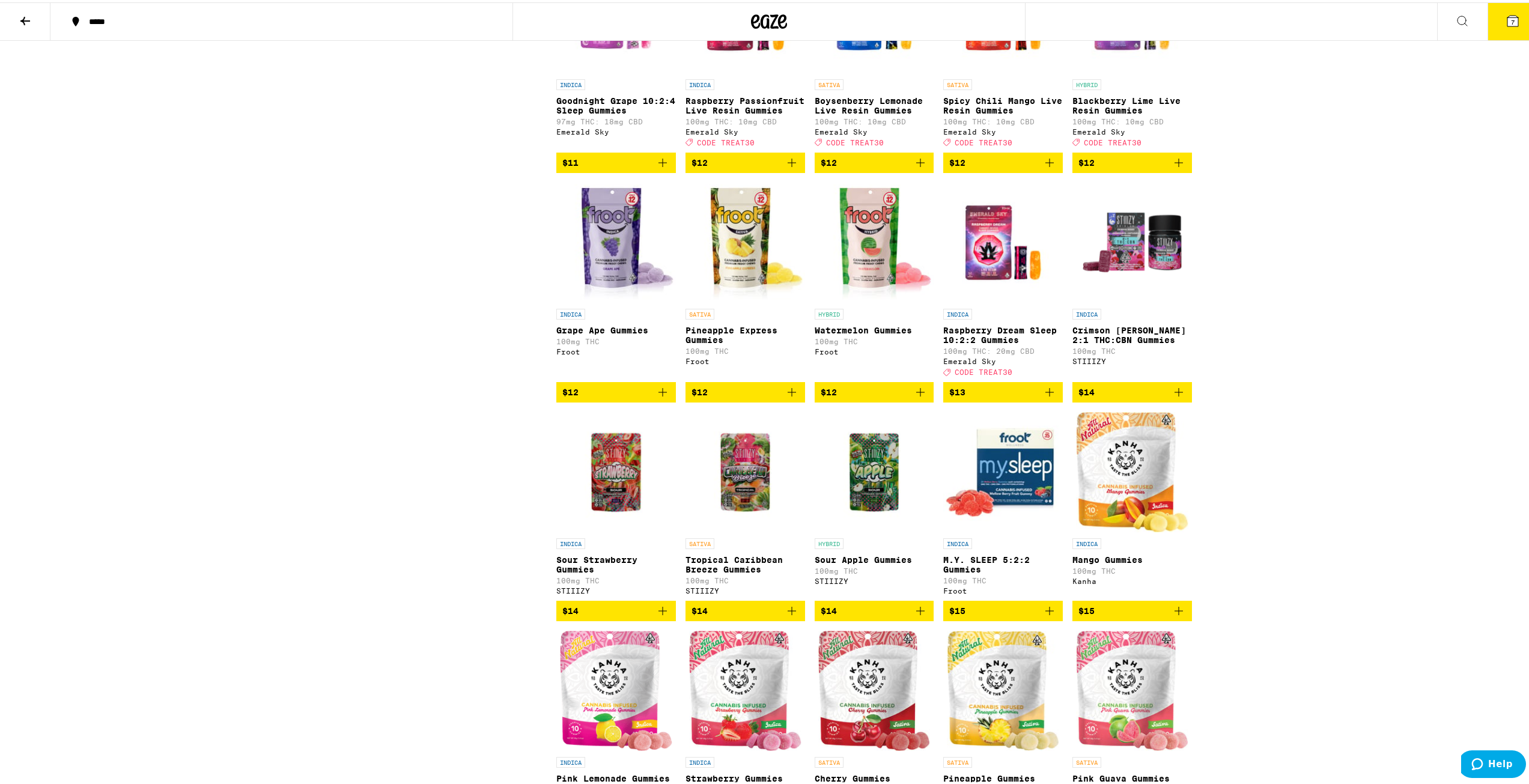
click at [575, 19] on icon at bounding box center [1513, 18] width 11 height 11
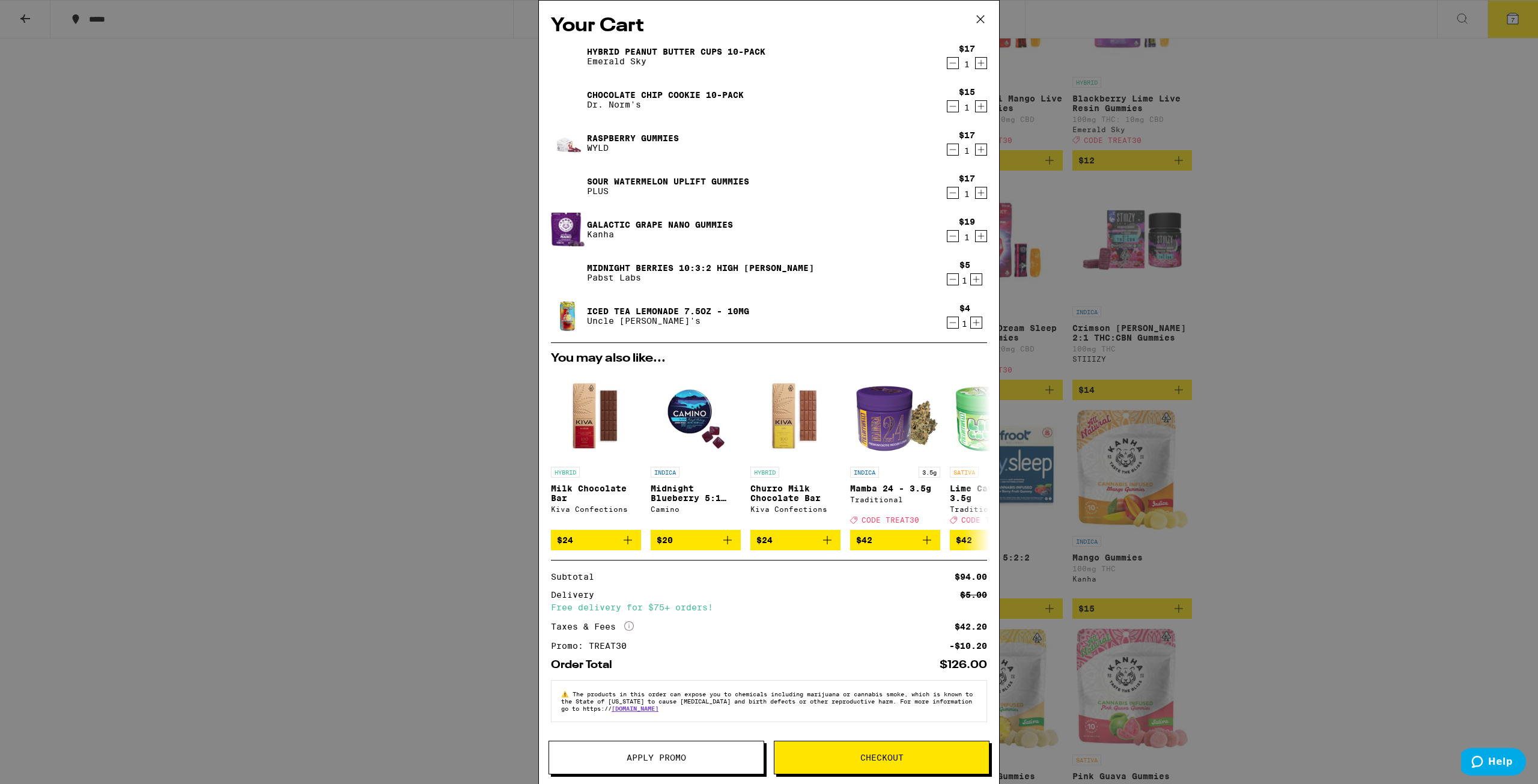
click at [575, 194] on icon "Decrement" at bounding box center [953, 193] width 11 height 14
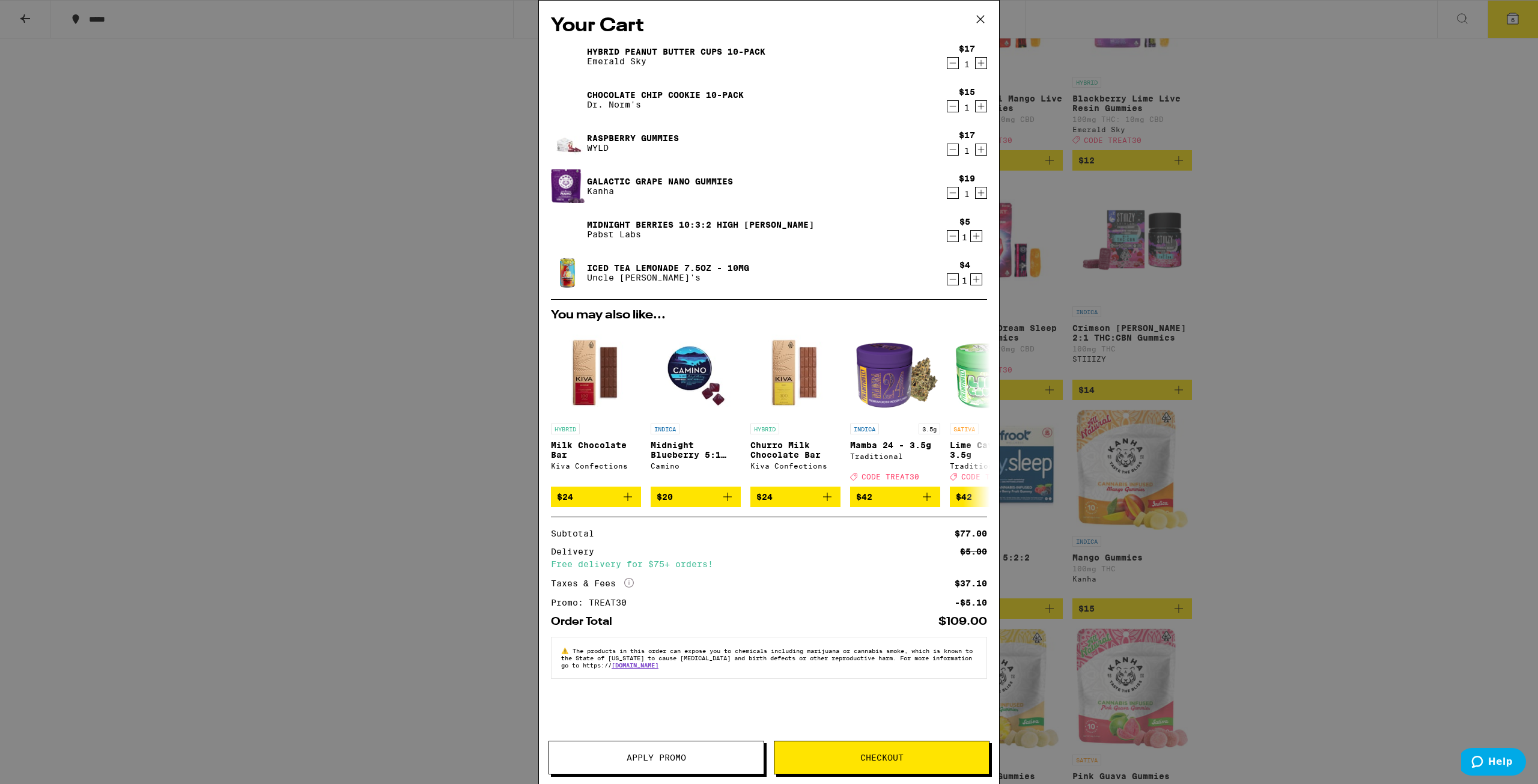
click at [575, 19] on icon at bounding box center [980, 19] width 18 height 18
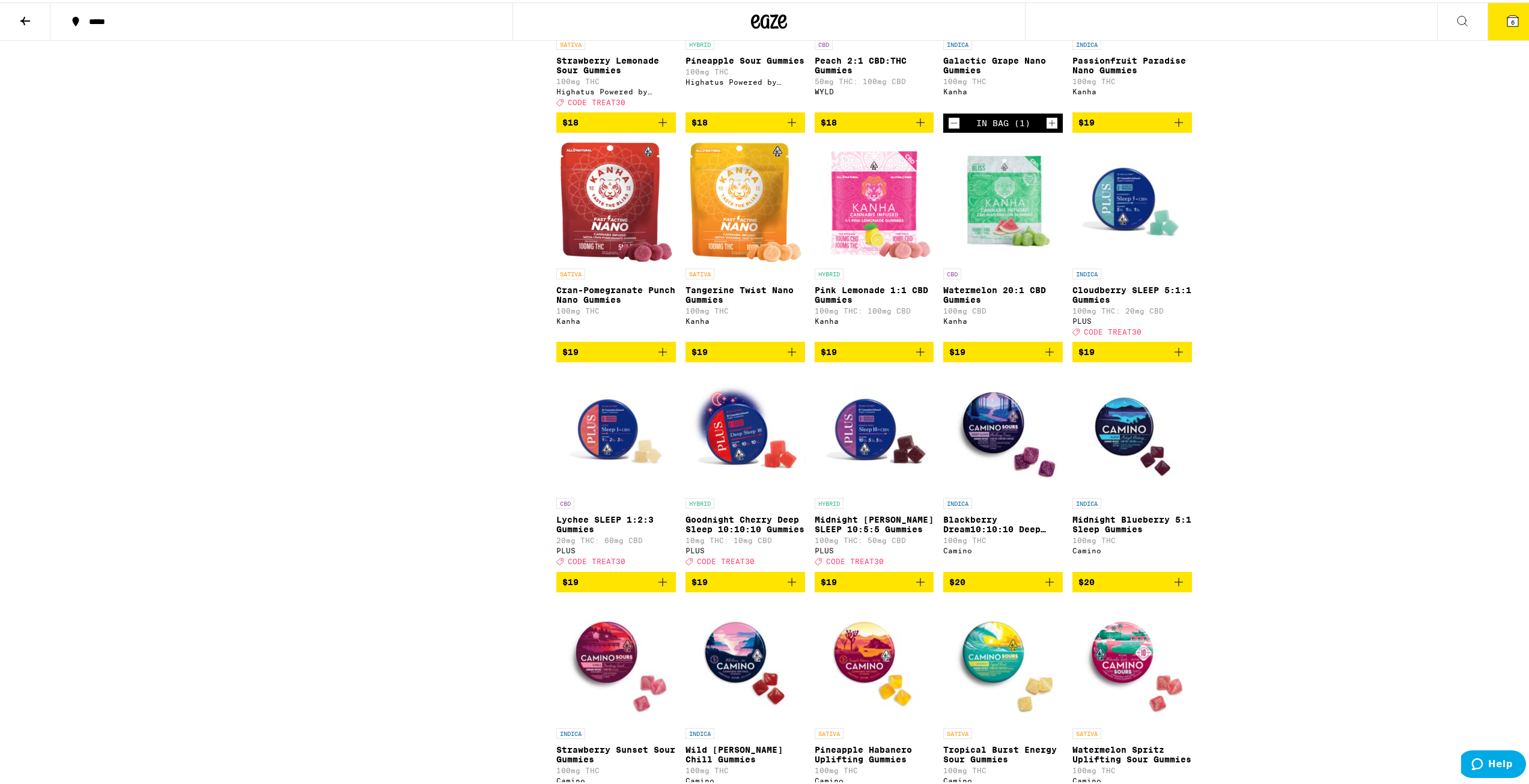
scroll to position [2523, 0]
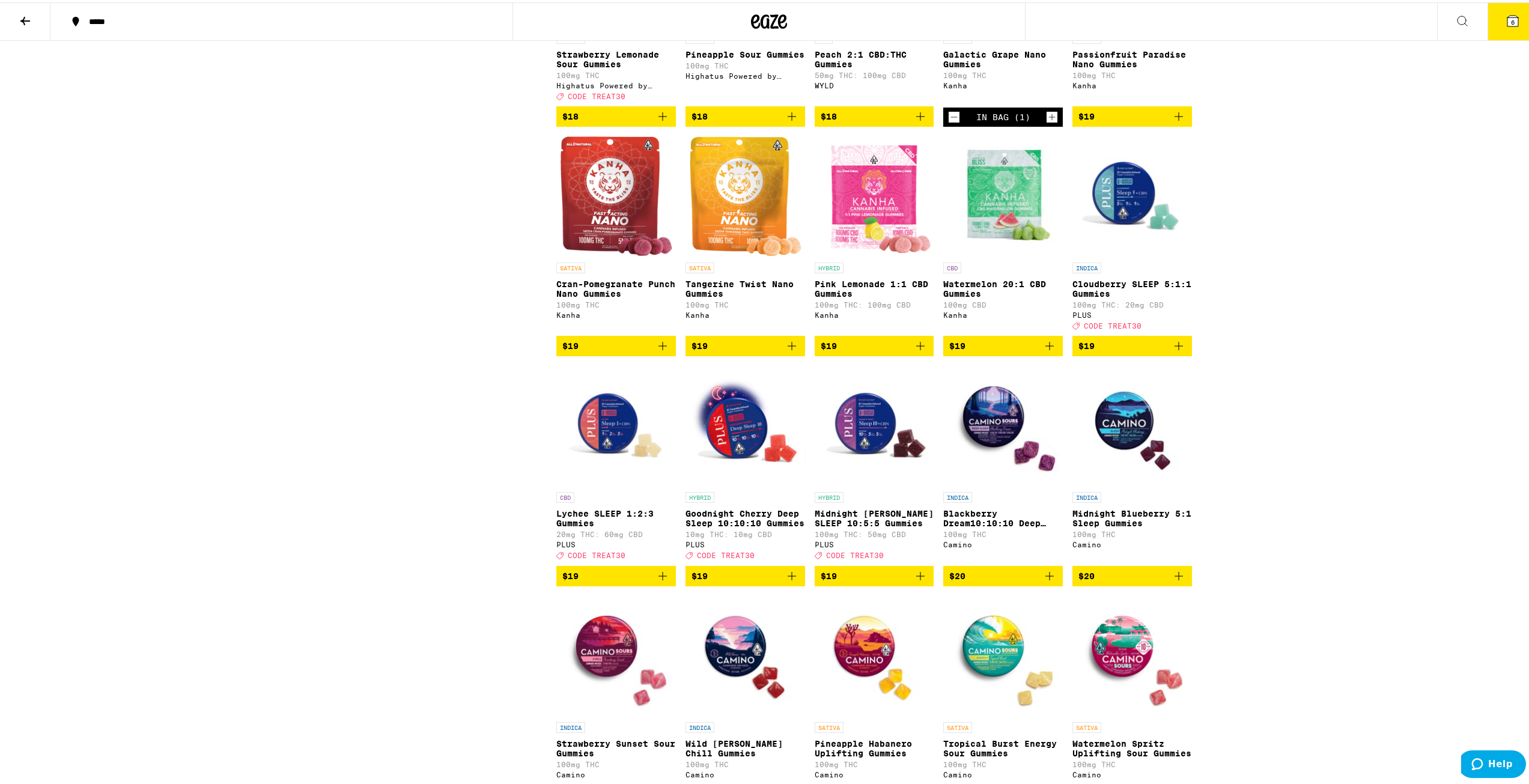
click at [575, 254] on img "Open page for Cran-Pomegranate Punch Nano Gummies from Kanha" at bounding box center [616, 194] width 113 height 120
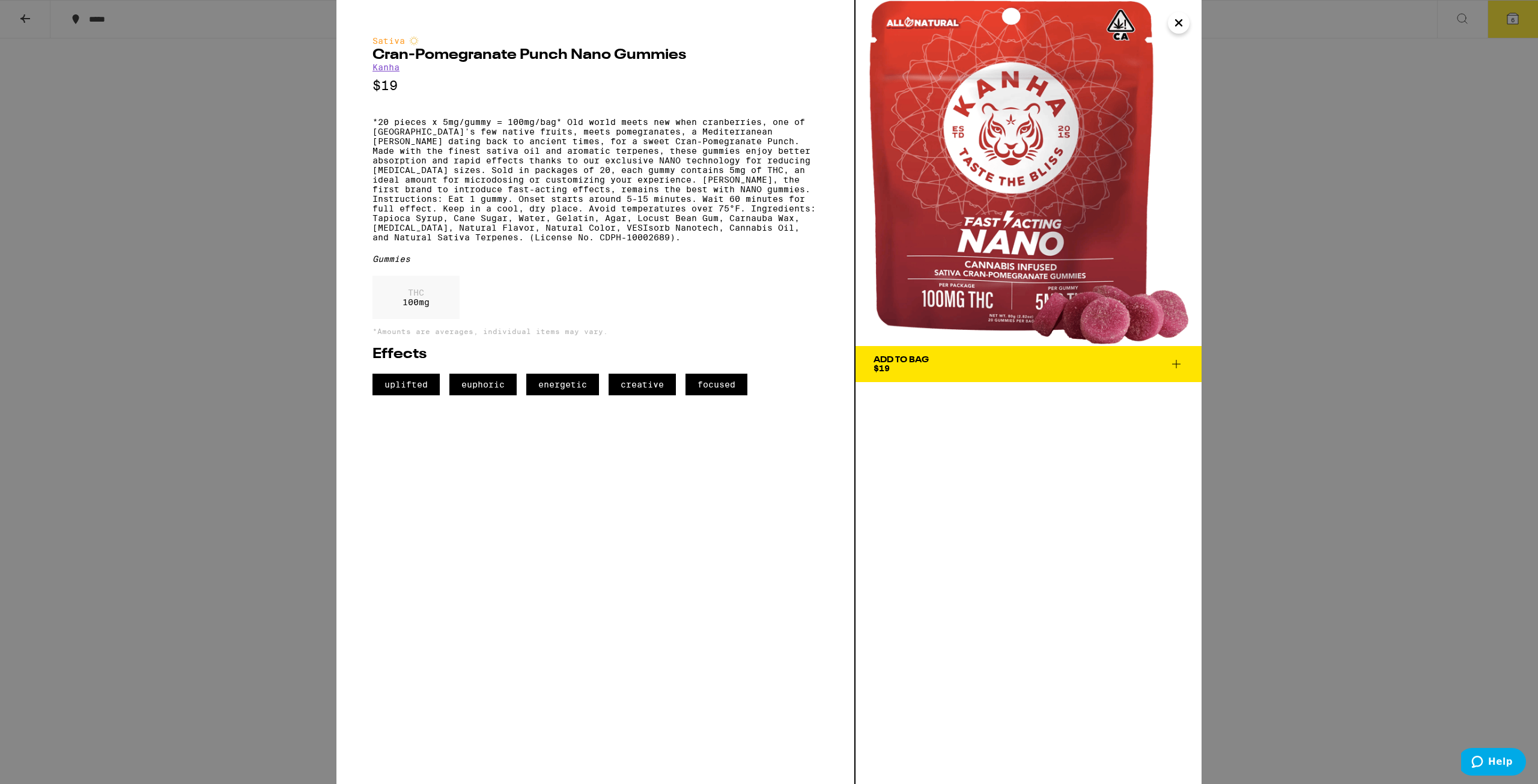
click at [575, 19] on icon "Close" at bounding box center [1178, 22] width 14 height 18
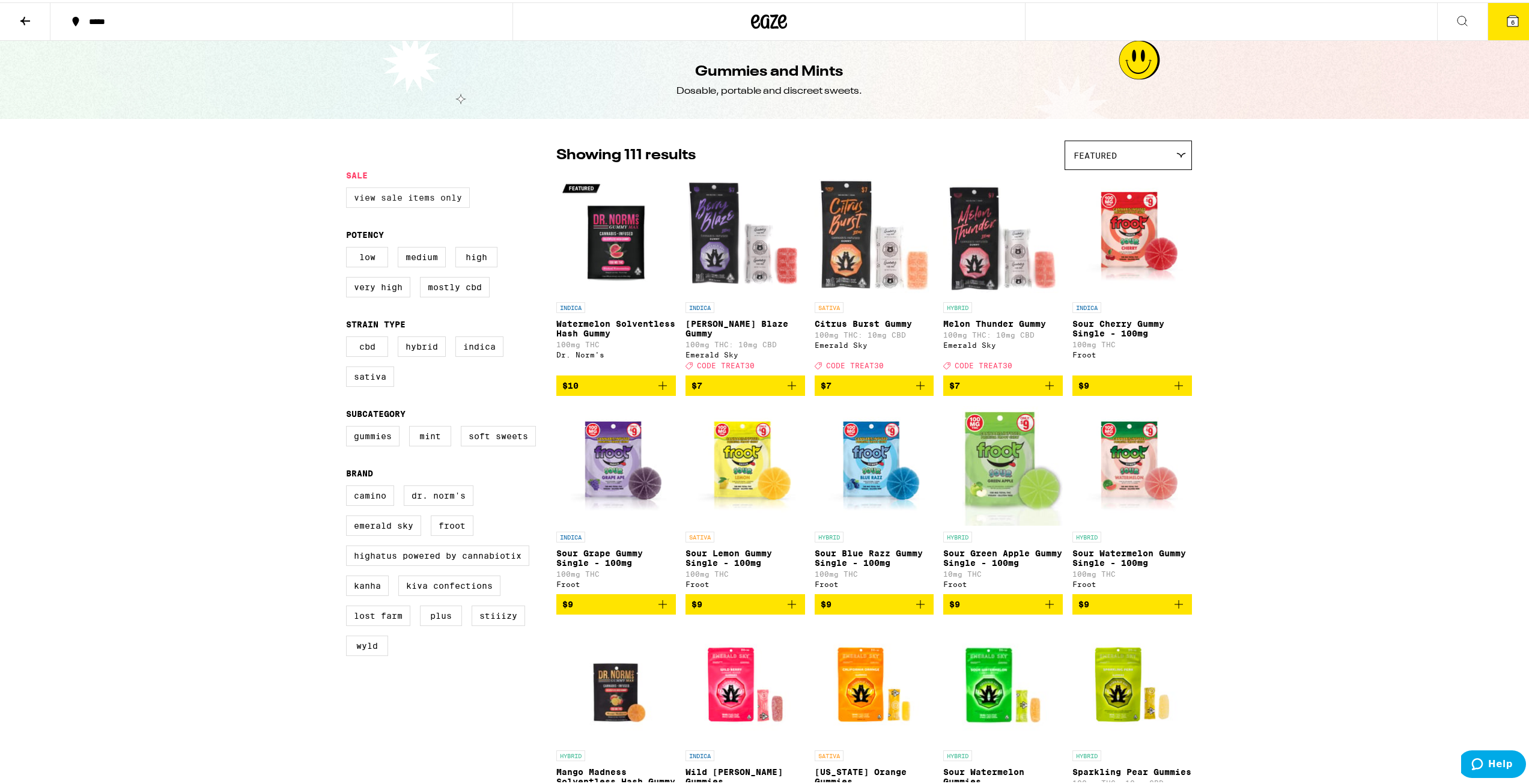
click at [431, 194] on label "View Sale Items Only" at bounding box center [407, 195] width 124 height 20
click at [349, 188] on input "View Sale Items Only" at bounding box center [348, 187] width 1 height 1
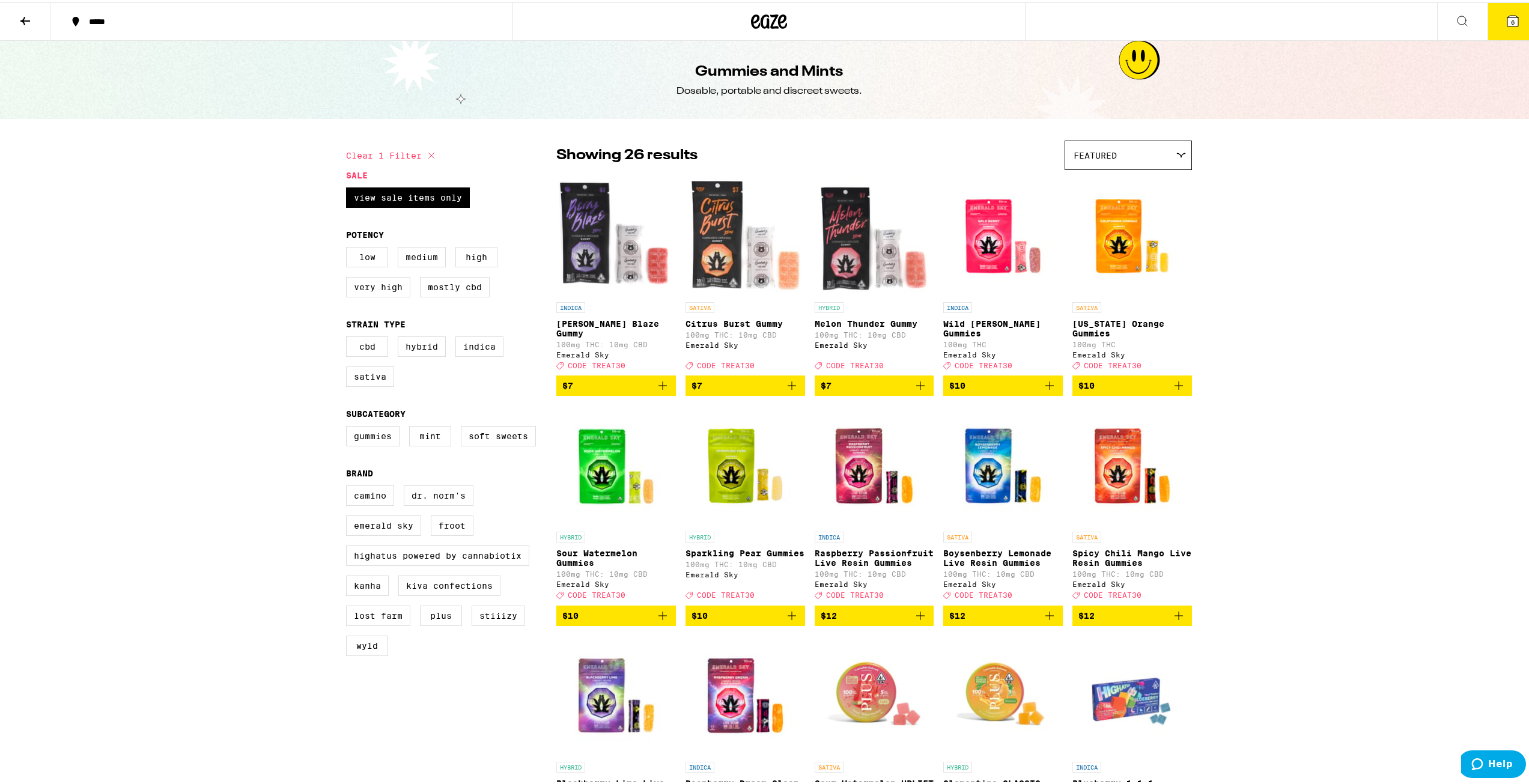
click at [575, 566] on icon "Add to bag" at bounding box center [1178, 613] width 14 height 14
click at [419, 199] on label "View Sale Items Only" at bounding box center [407, 195] width 124 height 20
click at [349, 188] on input "View Sale Items Only" at bounding box center [348, 187] width 1 height 1
checkbox input "false"
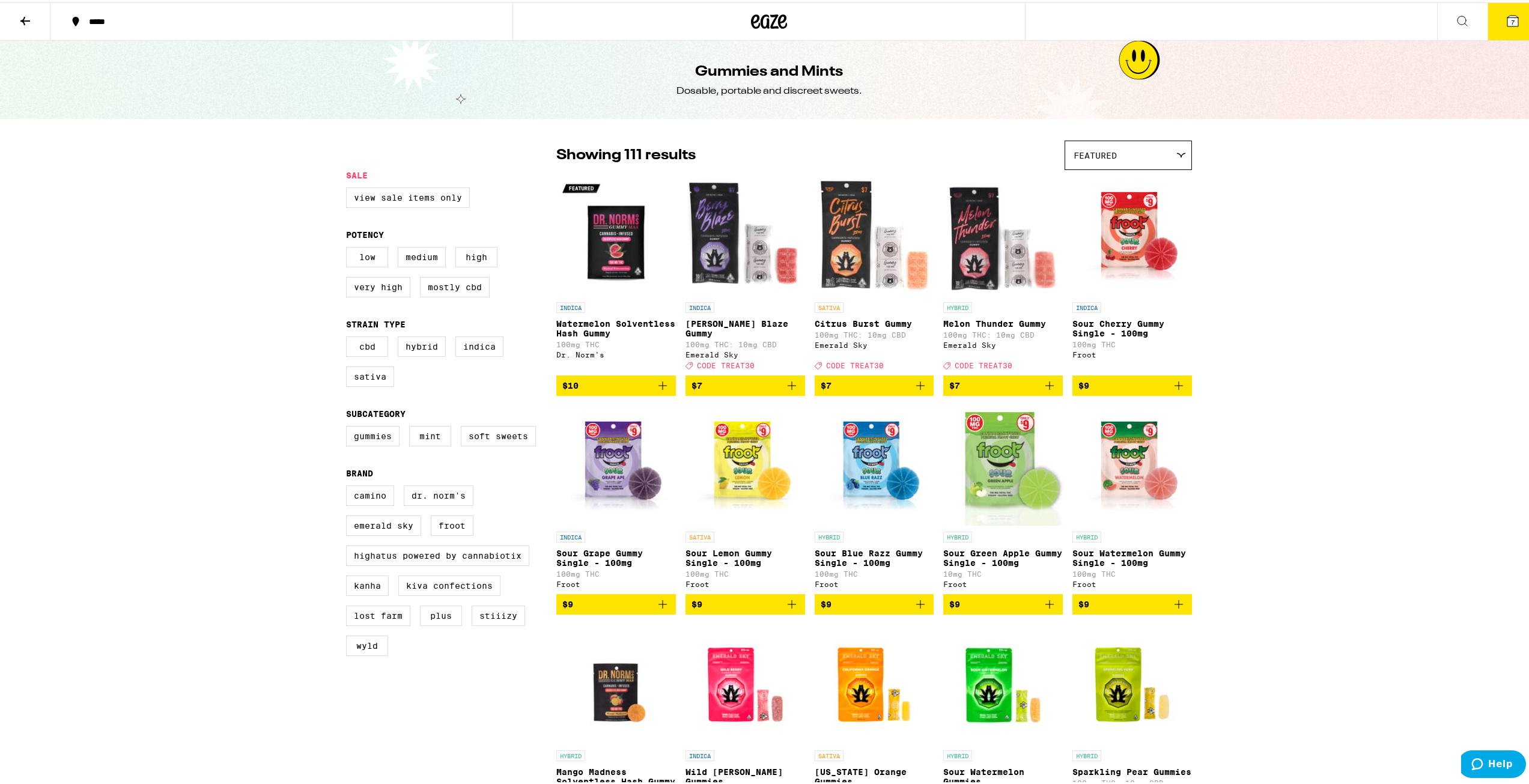
click at [28, 17] on icon at bounding box center [25, 18] width 10 height 9
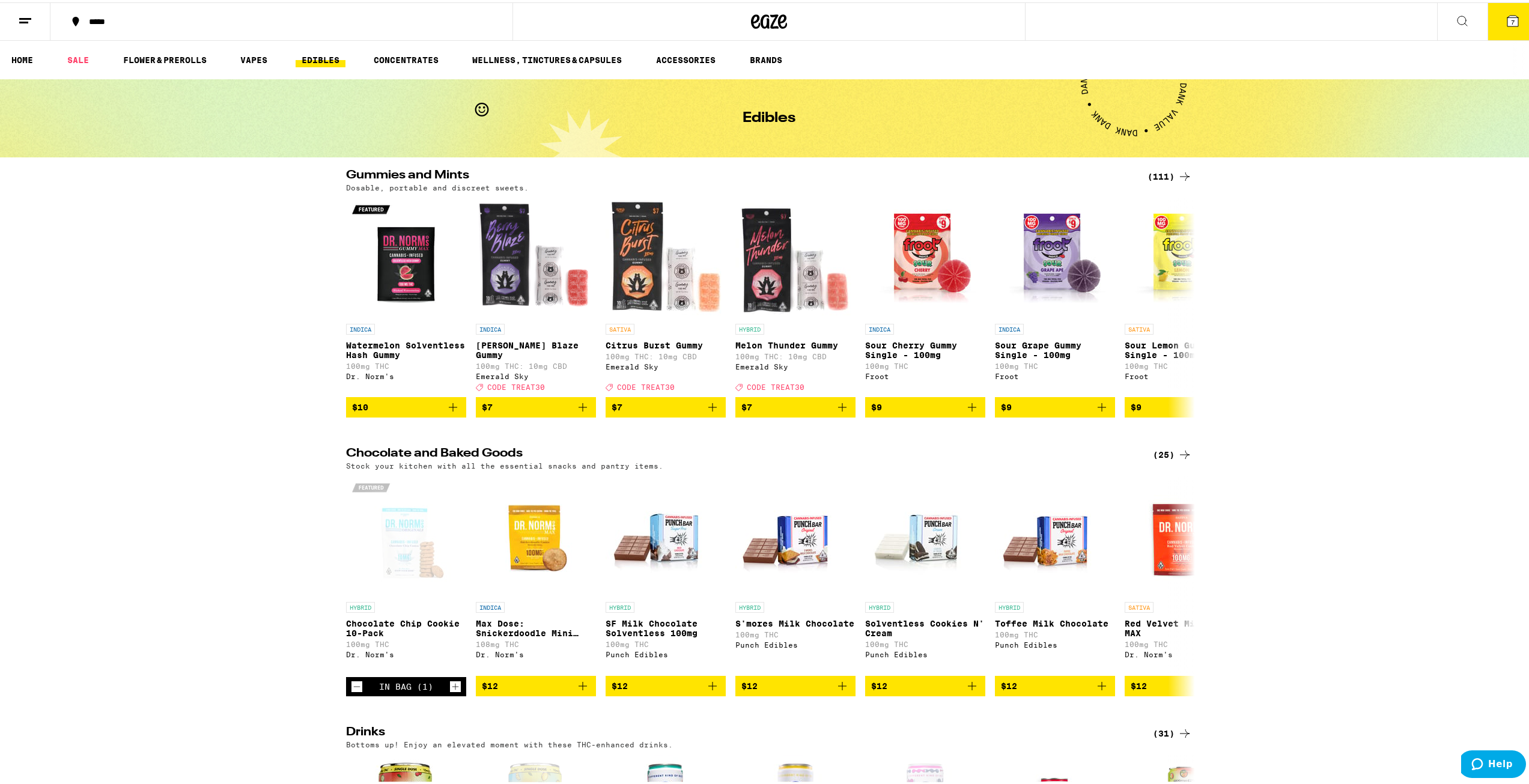
click at [575, 452] on icon at bounding box center [1184, 452] width 14 height 14
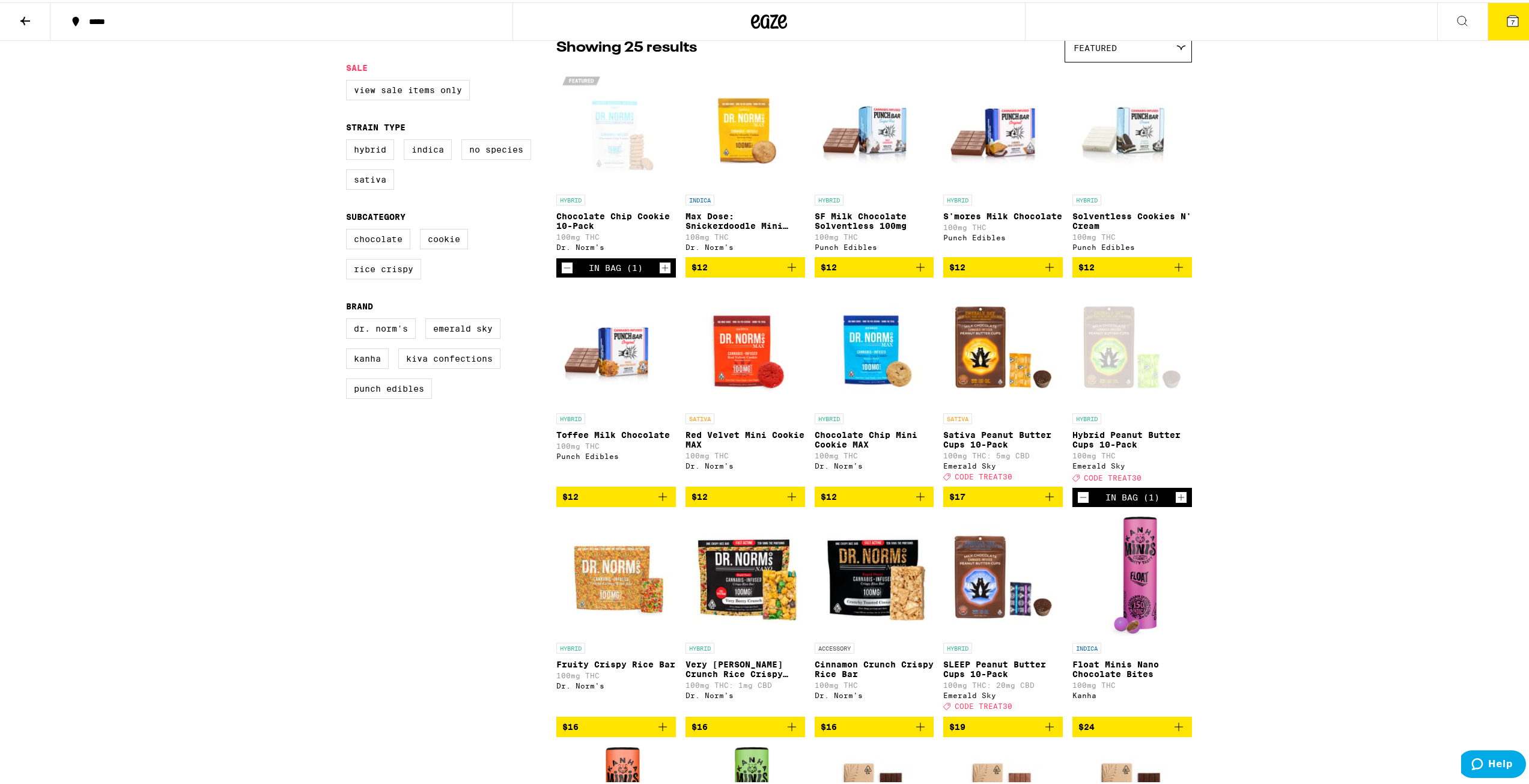
scroll to position [120, 0]
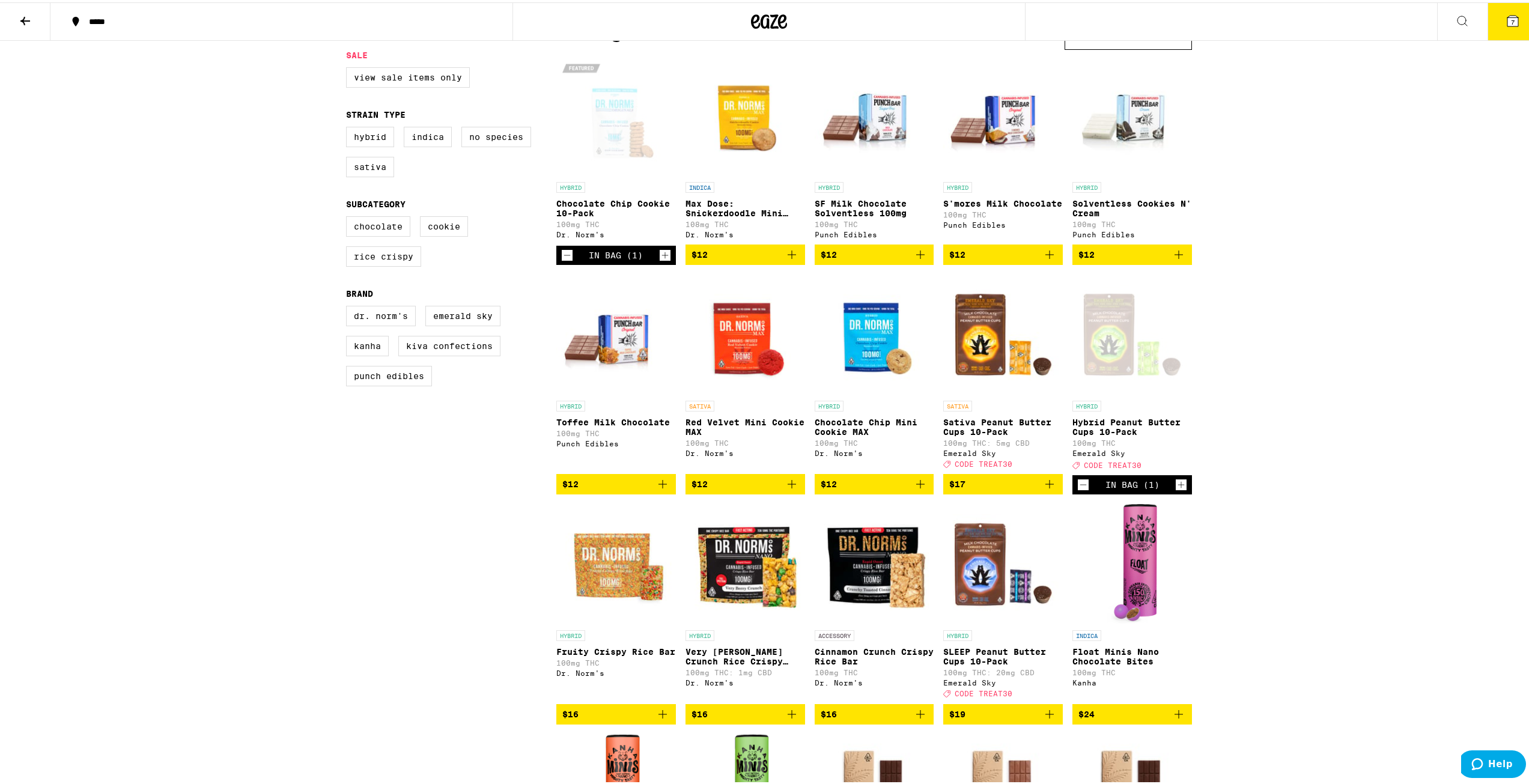
click at [575, 116] on div "Open page for Chocolate Chip Cookie 10-Pack from Dr. Norm's" at bounding box center [616, 113] width 119 height 120
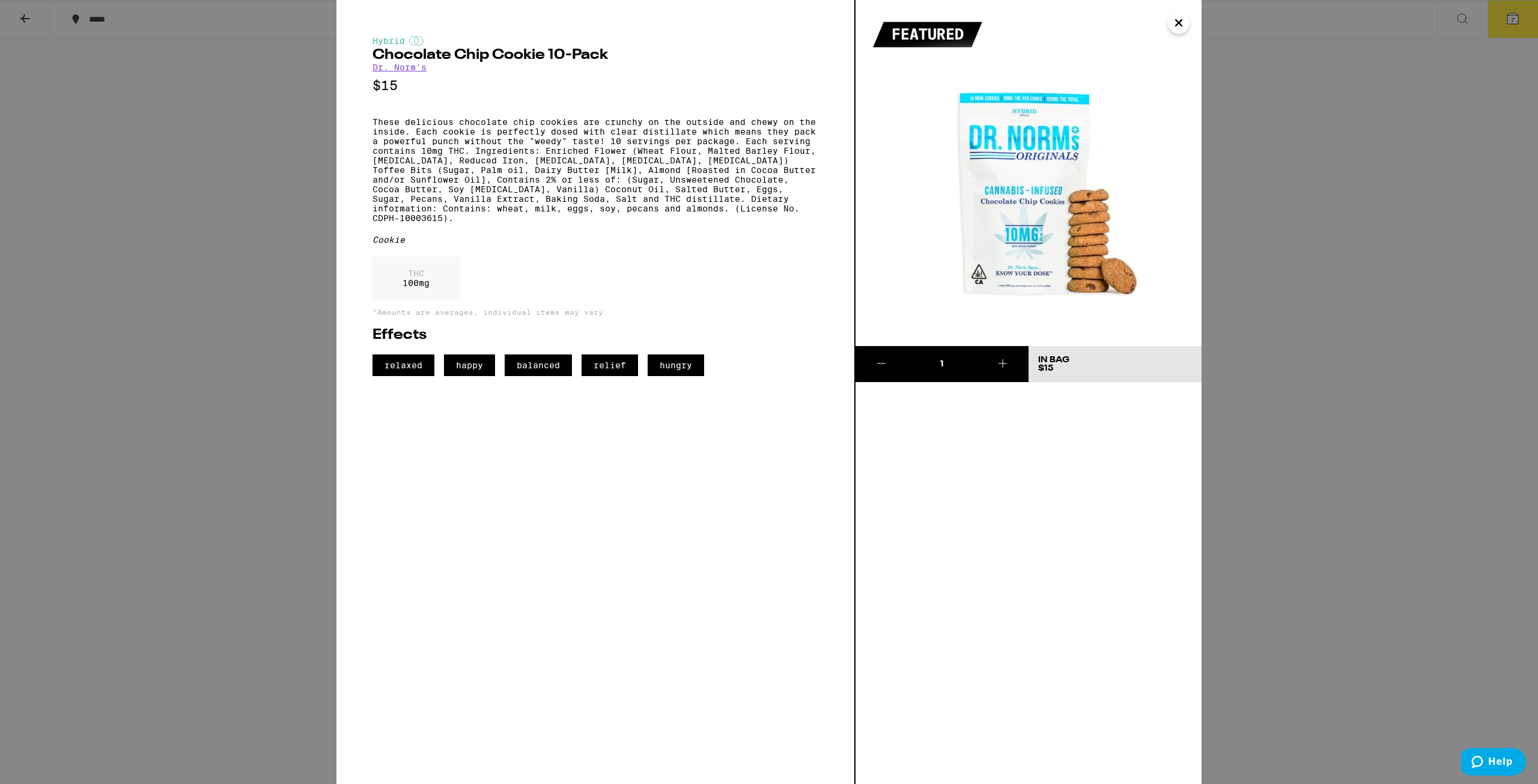
click at [575, 25] on icon "Close" at bounding box center [1178, 22] width 14 height 18
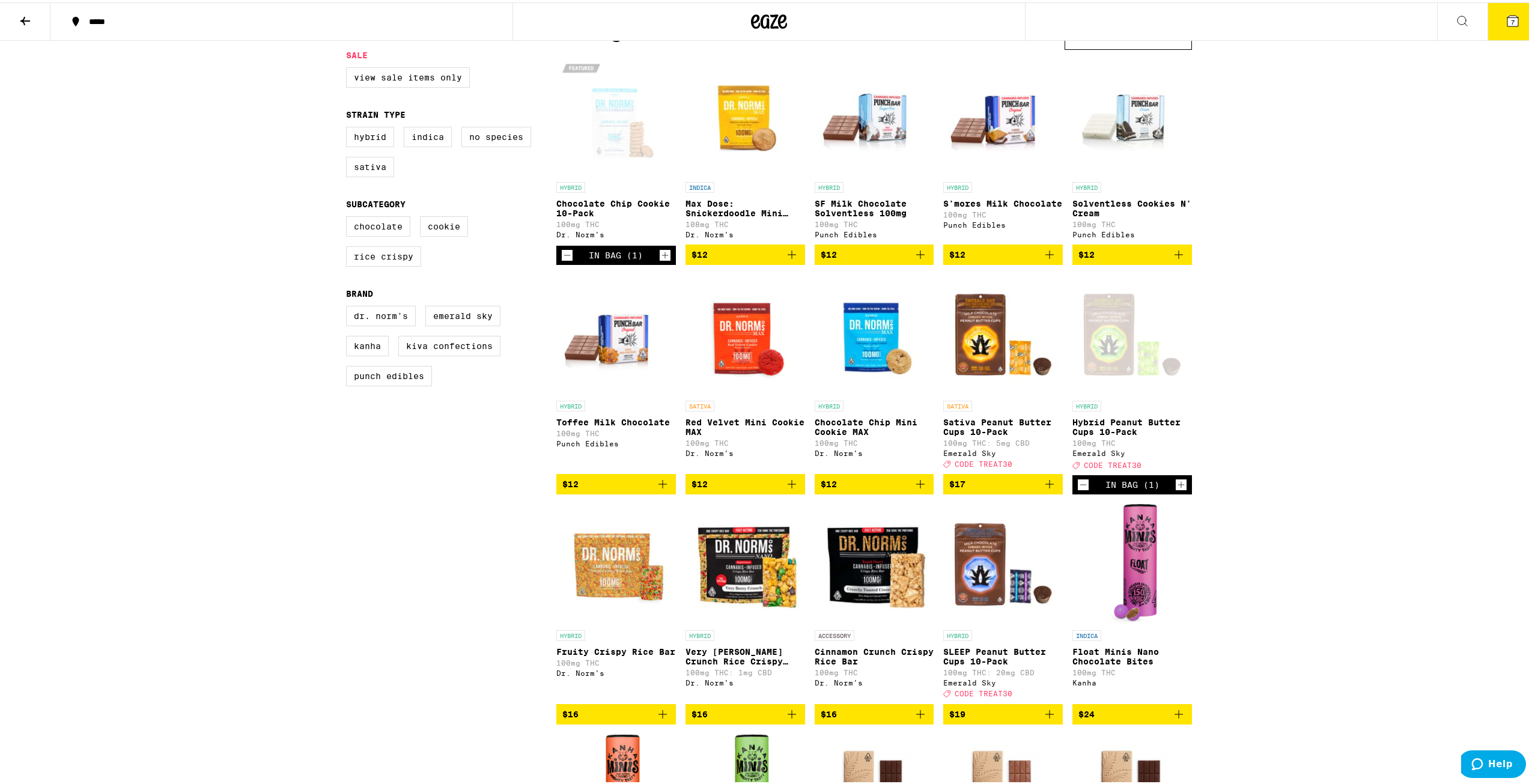
click at [575, 342] on img "Open page for Red Velvet Mini Cookie MAX from Dr. Norm's" at bounding box center [745, 332] width 119 height 120
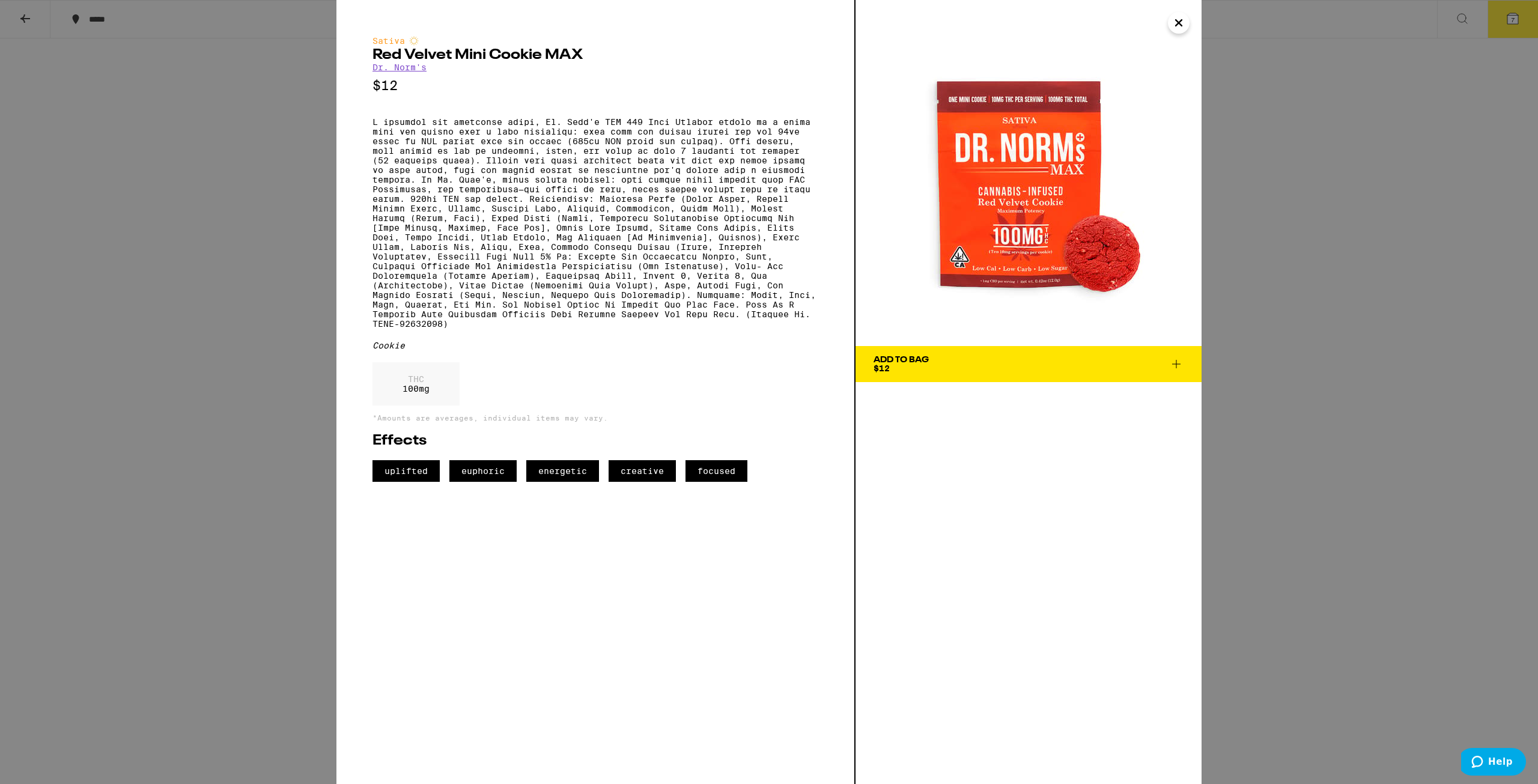
click at [575, 22] on icon "Close" at bounding box center [1178, 22] width 14 height 18
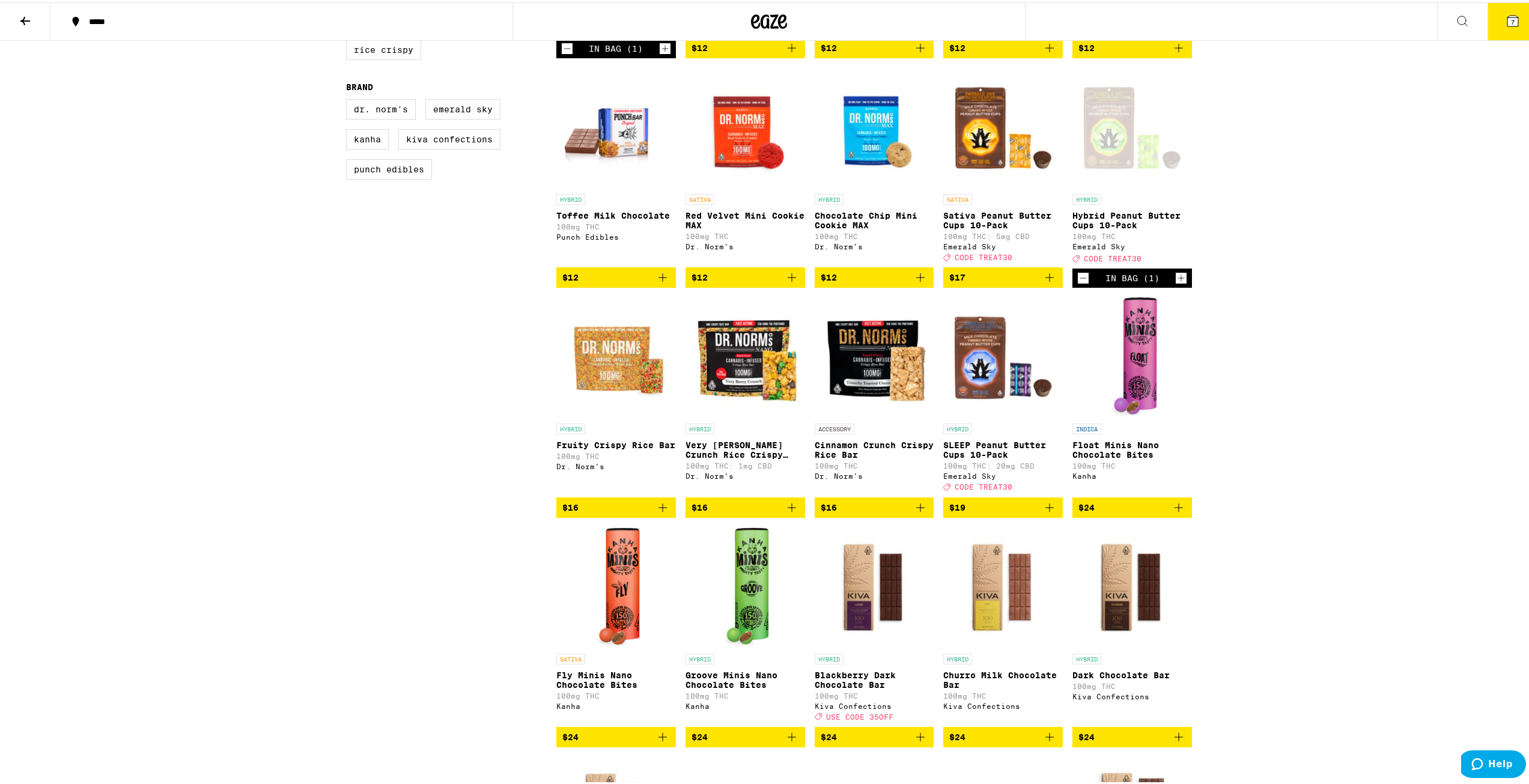
scroll to position [361, 0]
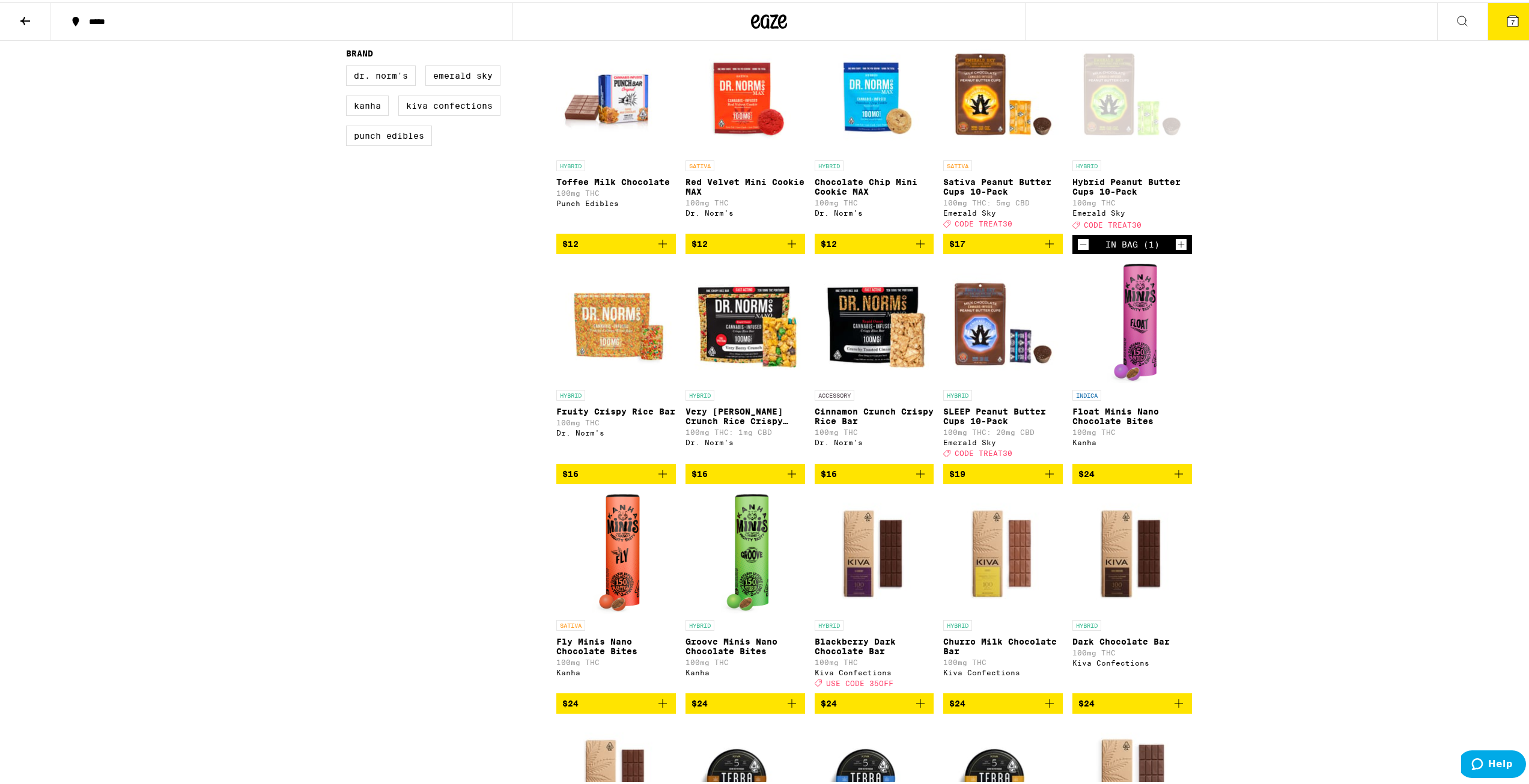
click at [575, 343] on img "Open page for Fruity Crispy Rice Bar from Dr. Norm's" at bounding box center [616, 321] width 119 height 120
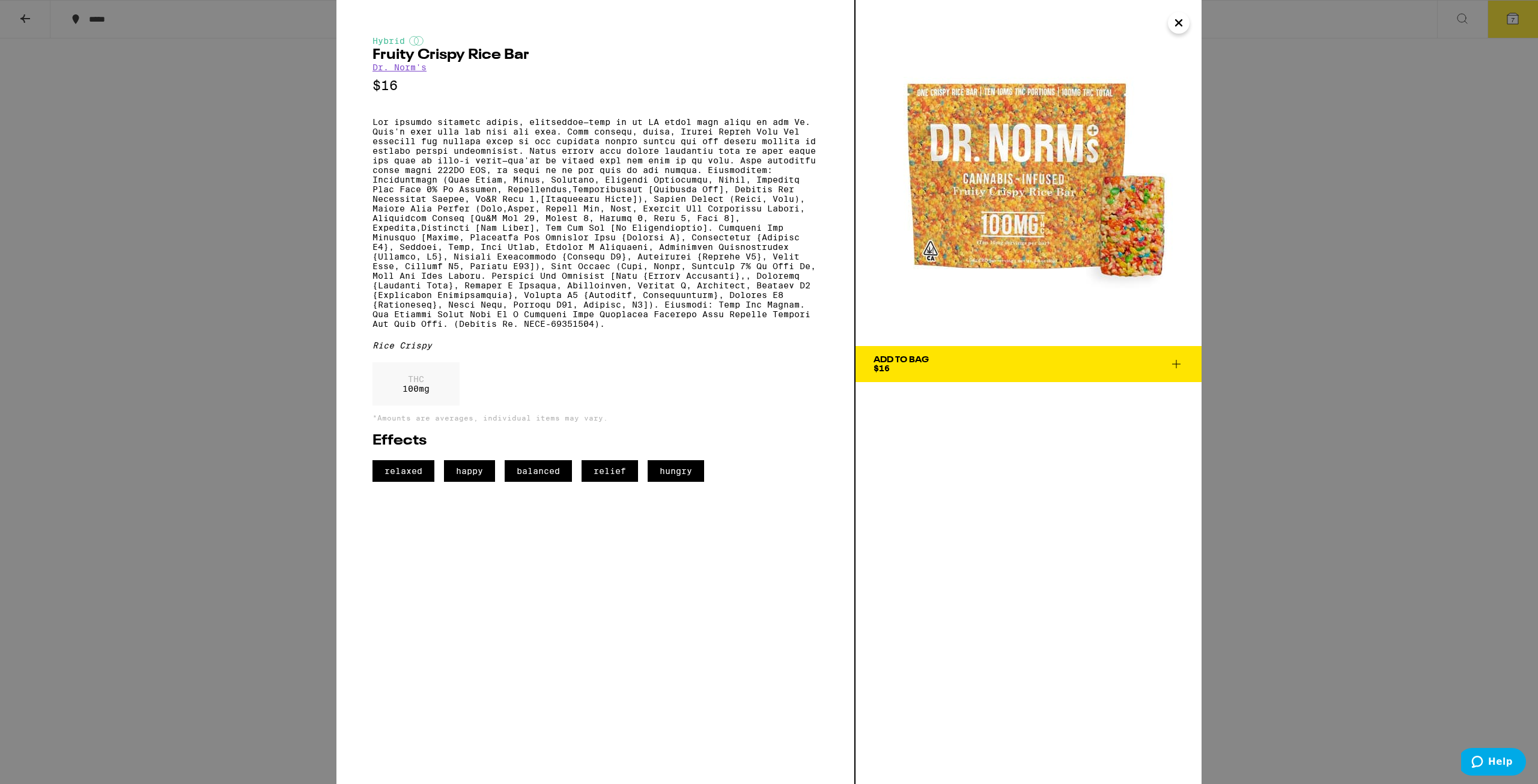
click at [575, 23] on icon "Close" at bounding box center [1179, 23] width 6 height 6
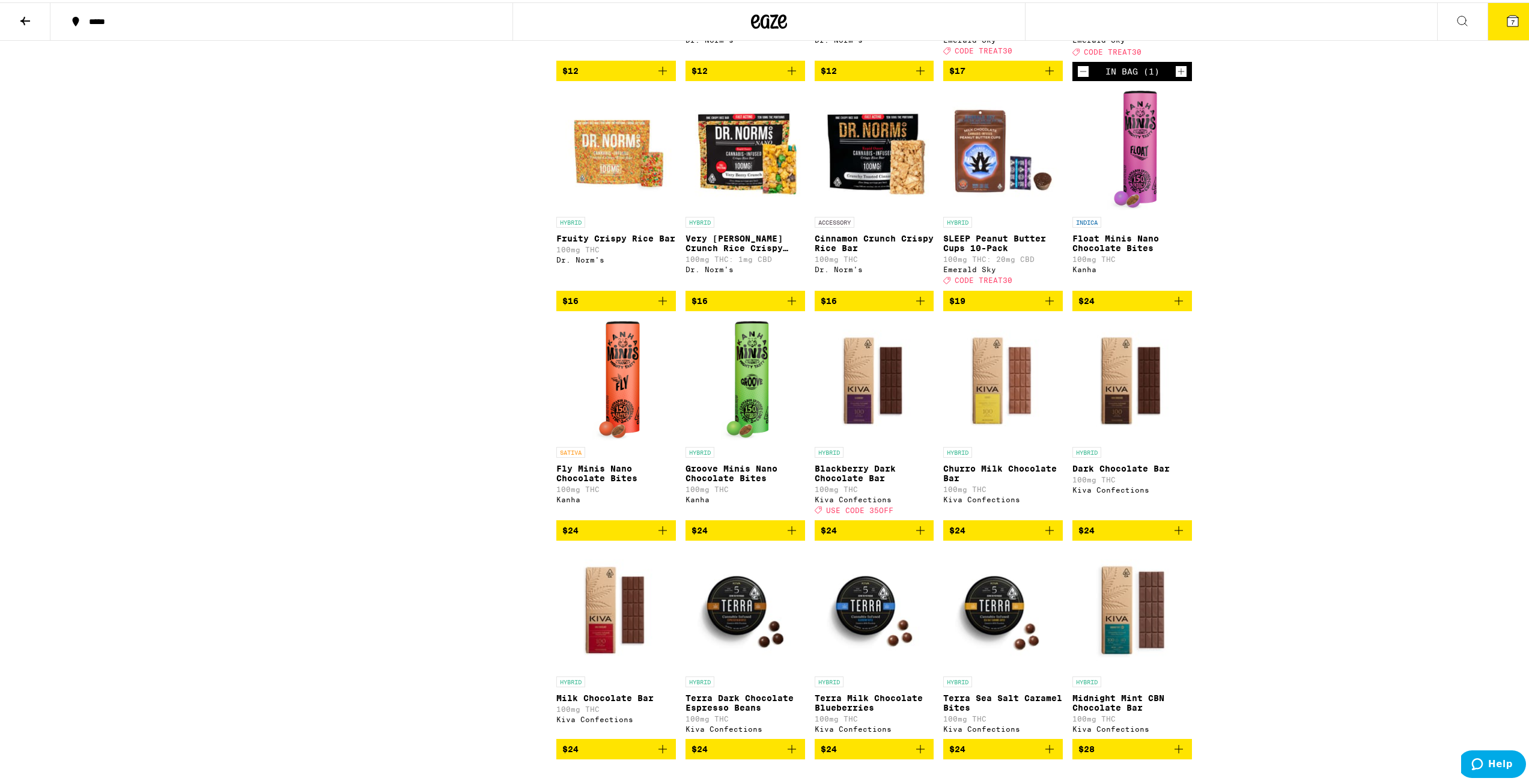
scroll to position [541, 0]
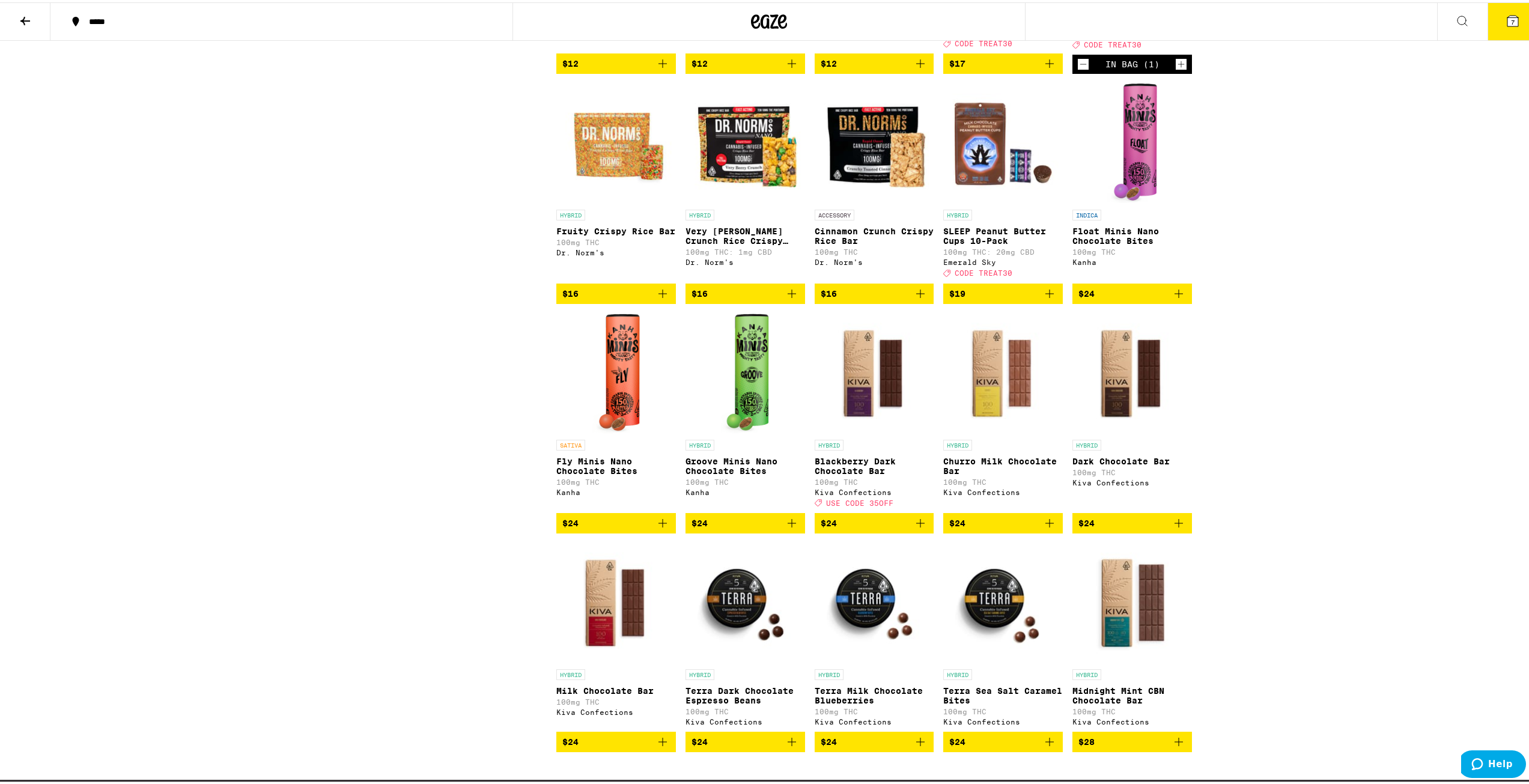
click at [575, 394] on img "Open page for Groove Minis Nano Chocolate Bites from Kanha" at bounding box center [745, 371] width 48 height 120
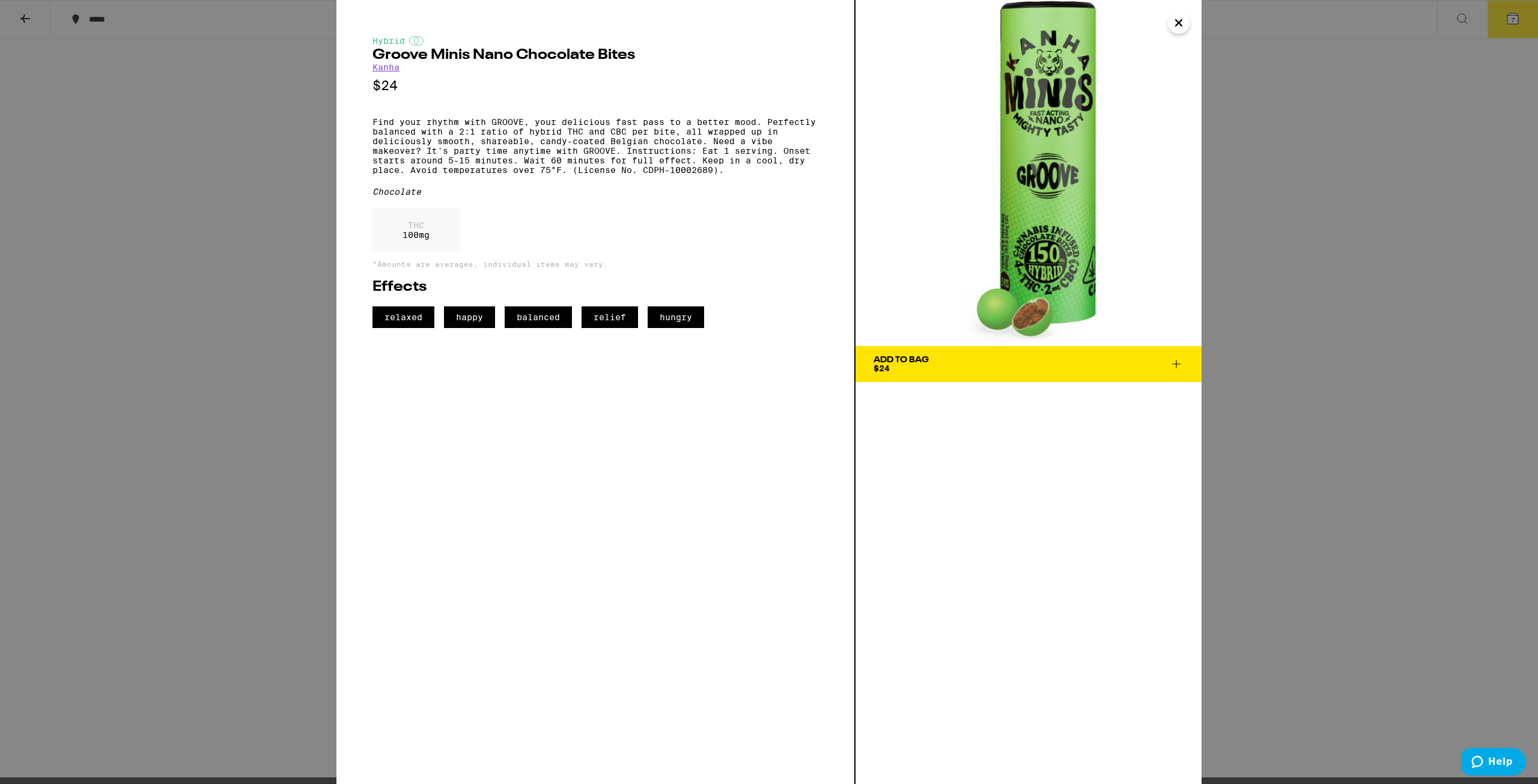
click at [575, 25] on icon "Close" at bounding box center [1178, 22] width 14 height 18
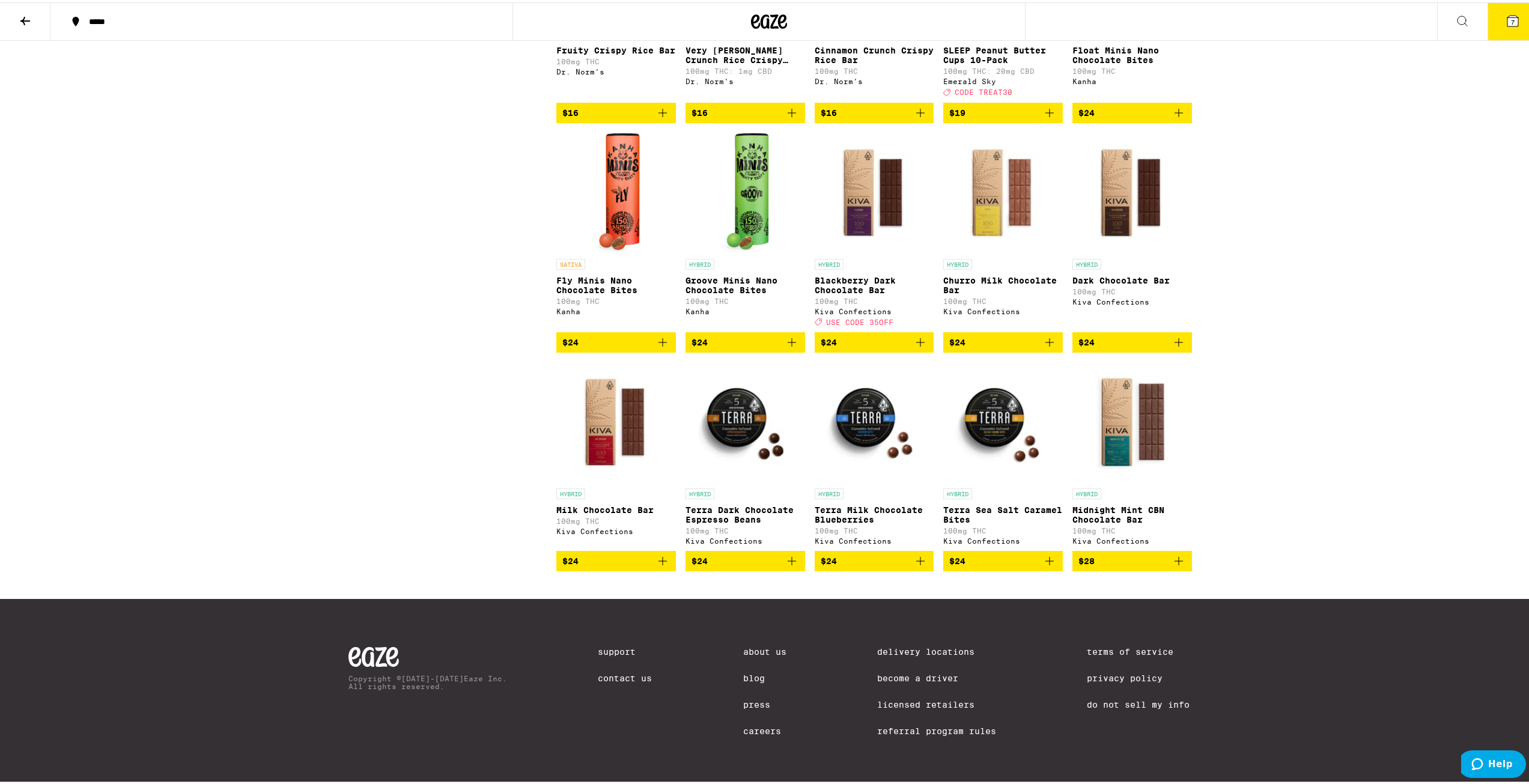
scroll to position [767, 0]
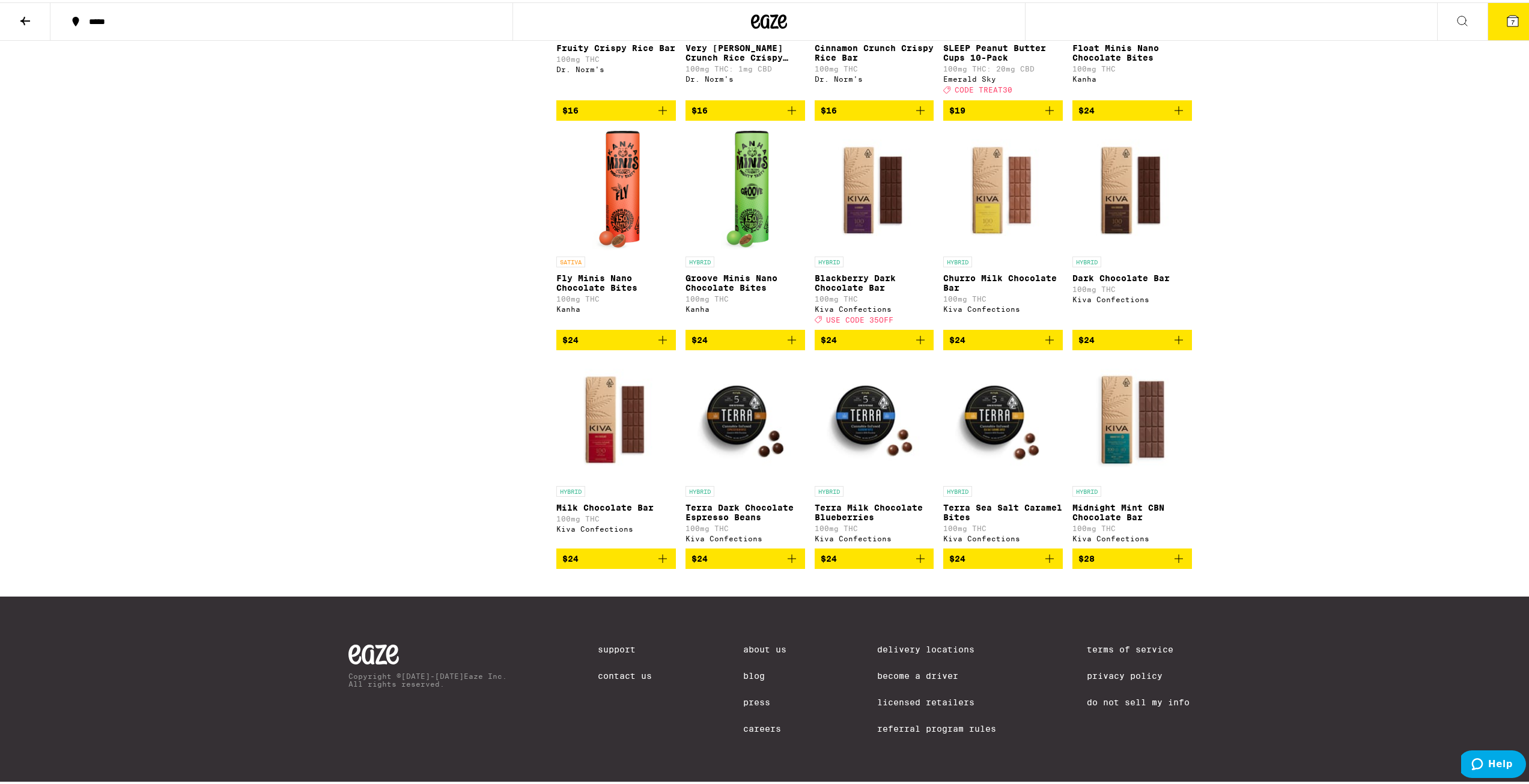
click at [575, 414] on img "Open page for Terra Sea Salt Caramel Bites from Kiva Confections" at bounding box center [1003, 417] width 119 height 120
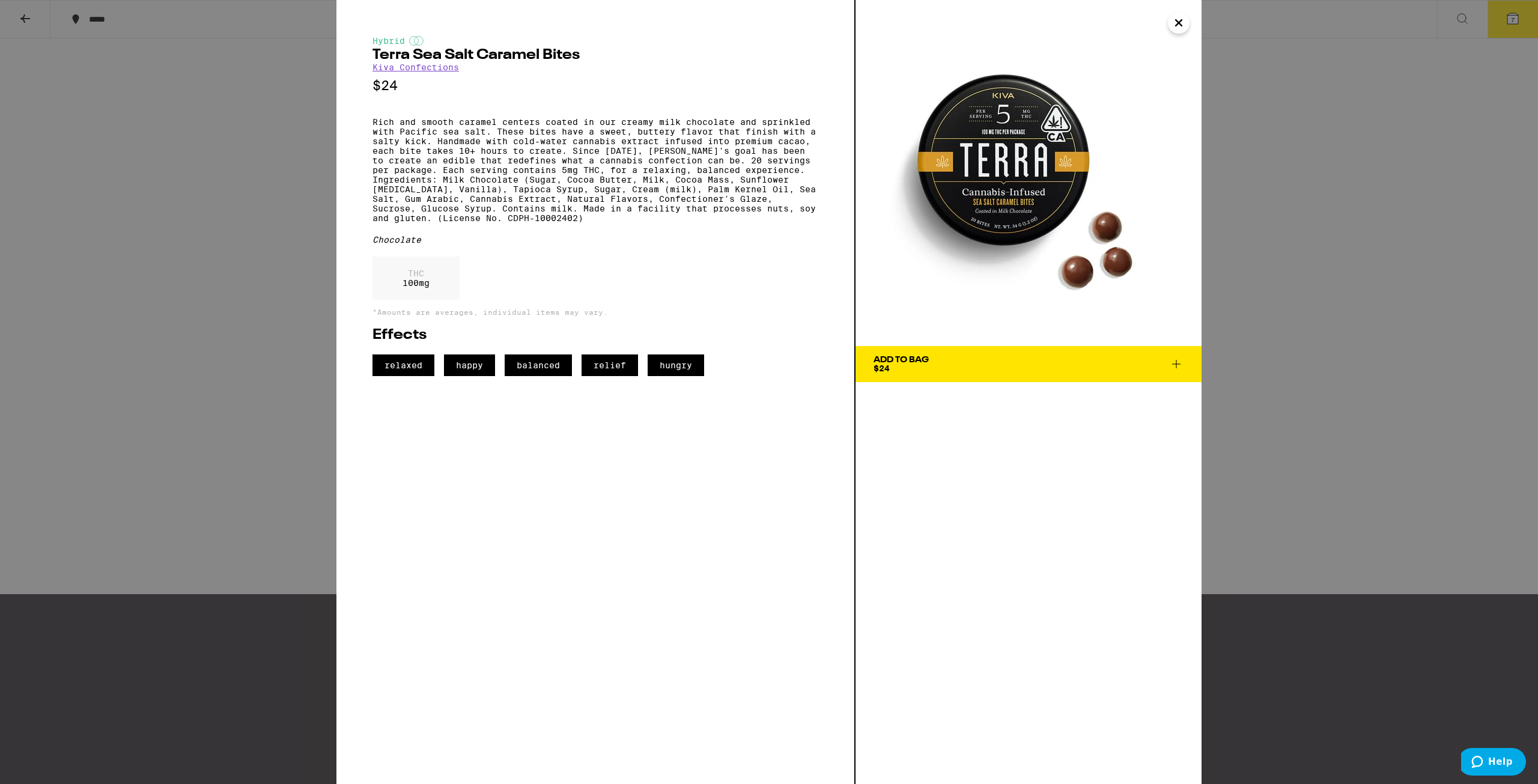
click at [575, 24] on icon "Close" at bounding box center [1179, 23] width 6 height 6
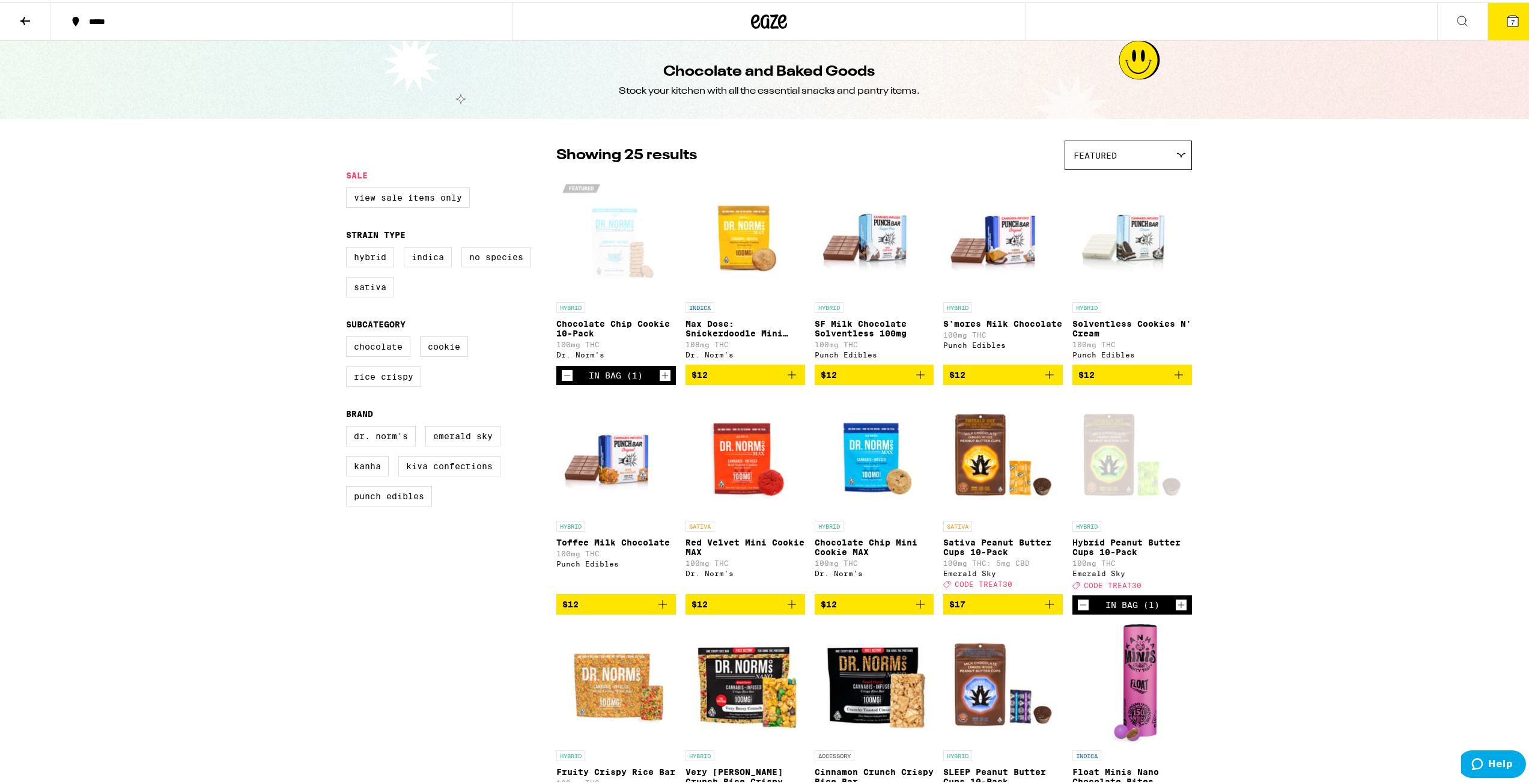
click at [575, 30] on button "7" at bounding box center [1513, 19] width 50 height 38
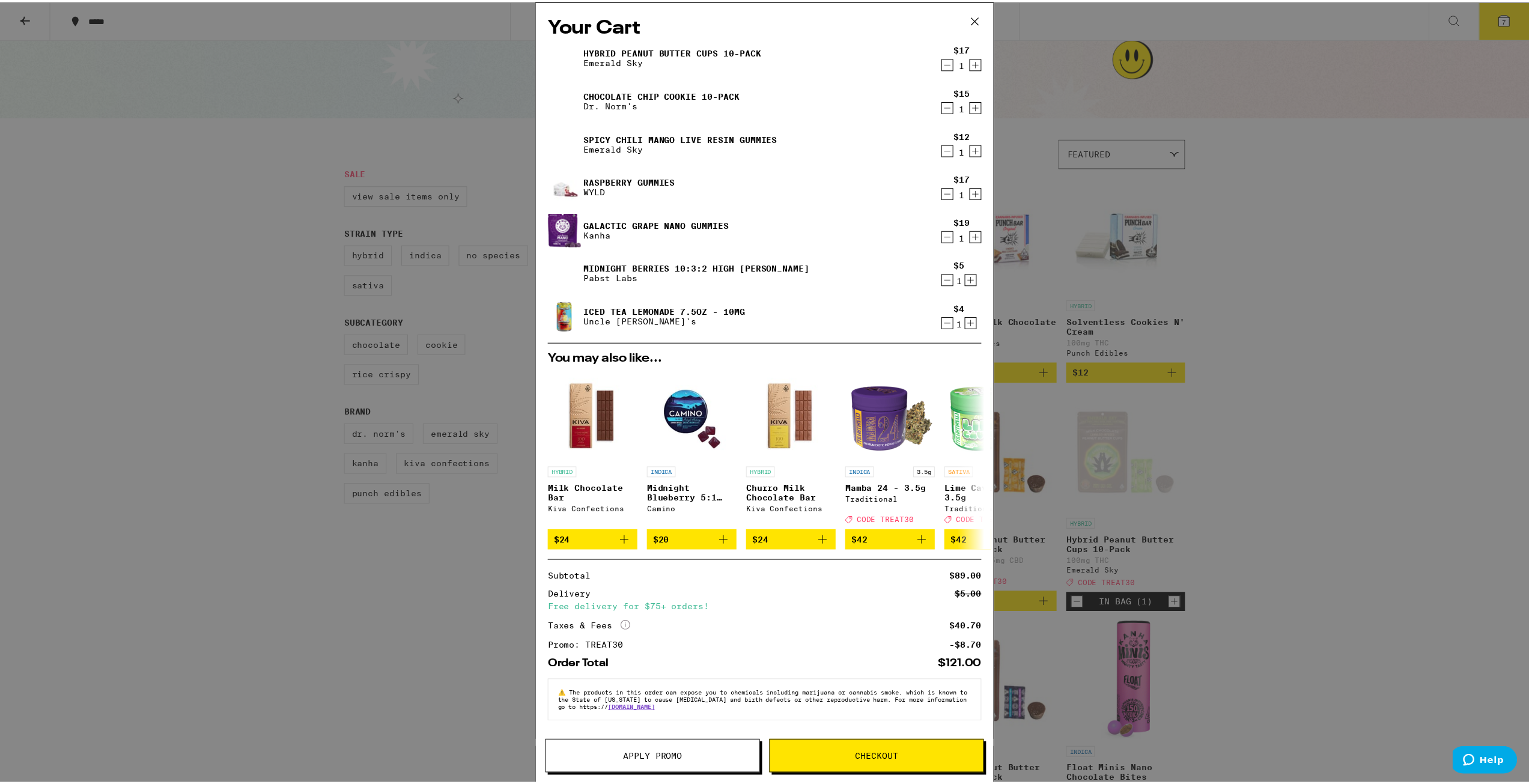
scroll to position [5, 0]
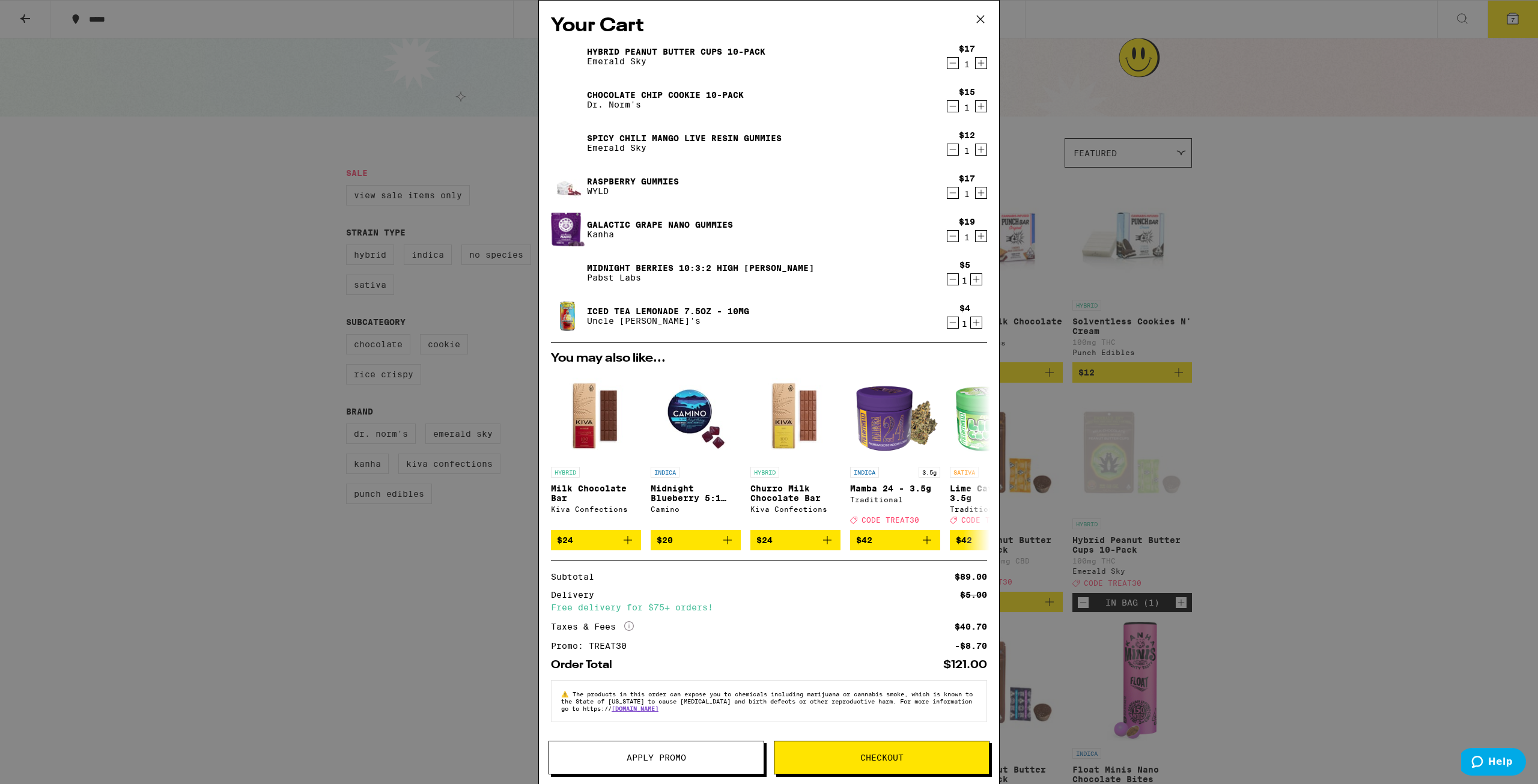
click at [575, 361] on div "Your Cart Hybrid Peanut Butter Cups 10-Pack Emerald Sky $17 1 Chocolate Chip Co…" at bounding box center [769, 392] width 1538 height 784
